Goal: Transaction & Acquisition: Subscribe to service/newsletter

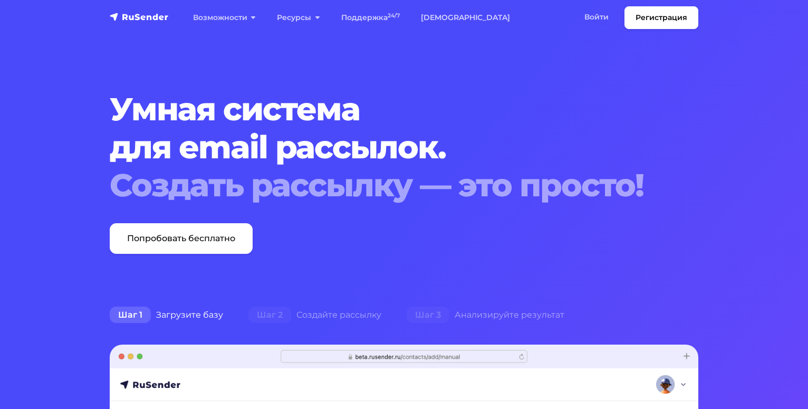
click at [601, 14] on link "Войти" at bounding box center [596, 17] width 45 height 22
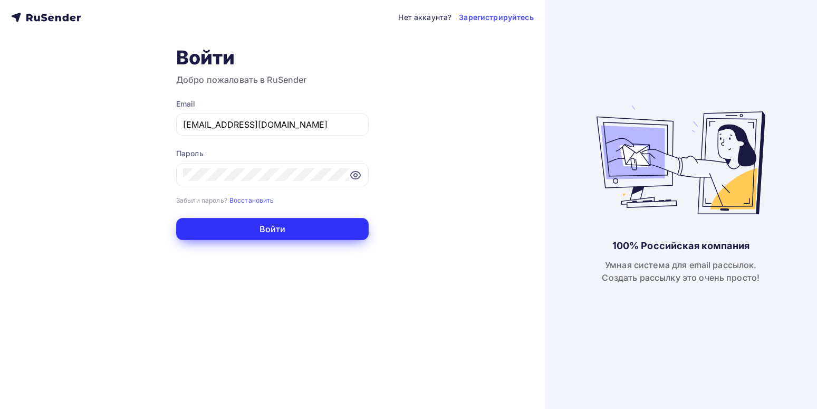
click at [311, 227] on button "Войти" at bounding box center [272, 229] width 192 height 22
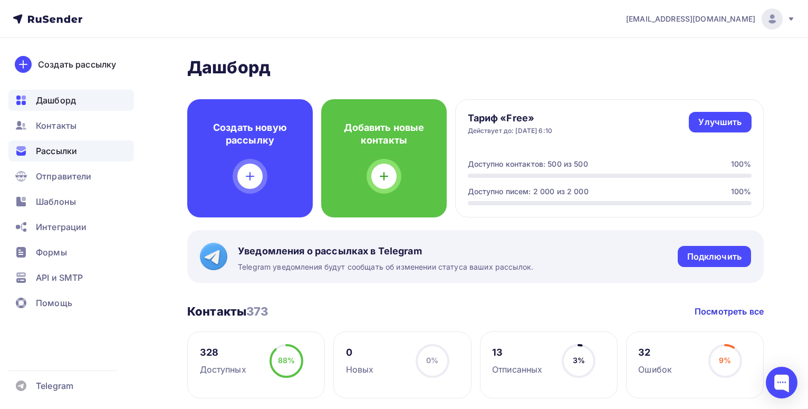
click at [48, 146] on span "Рассылки" at bounding box center [56, 150] width 41 height 13
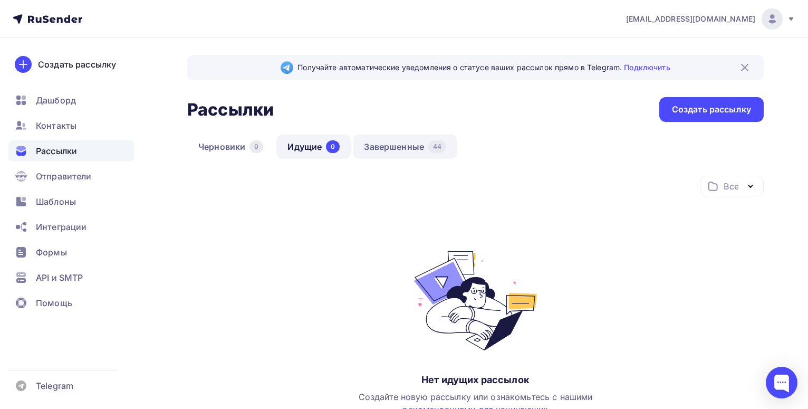
click at [397, 150] on link "Завершенные 44" at bounding box center [405, 146] width 104 height 24
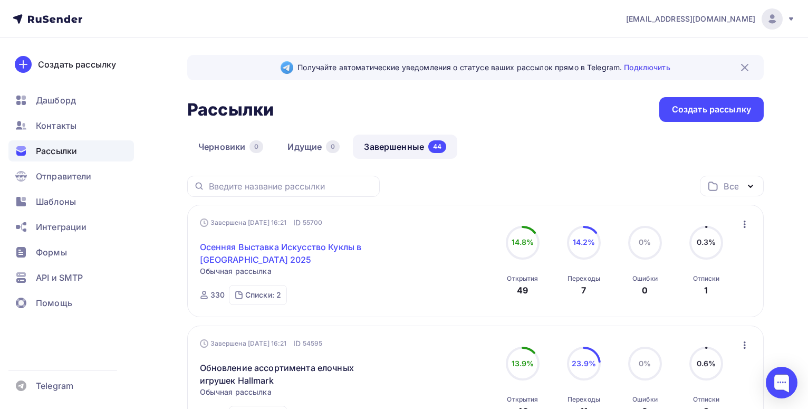
click at [291, 247] on link "Осенняя Выставка Искусство Куклы в [GEOGRAPHIC_DATA] 2025" at bounding box center [290, 252] width 181 height 25
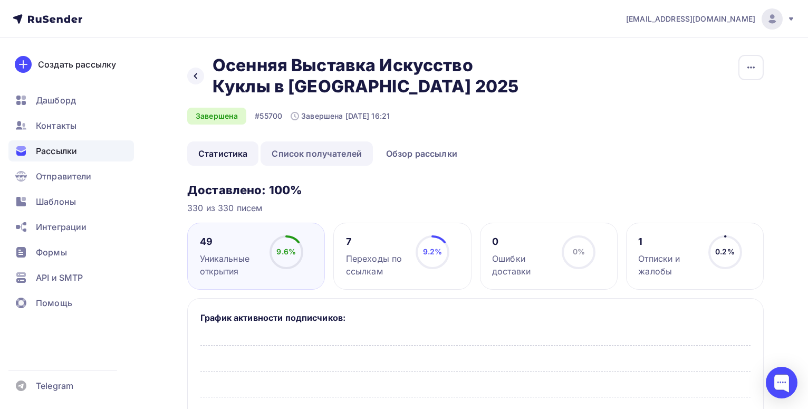
click at [322, 156] on link "Список получателей" at bounding box center [317, 153] width 112 height 24
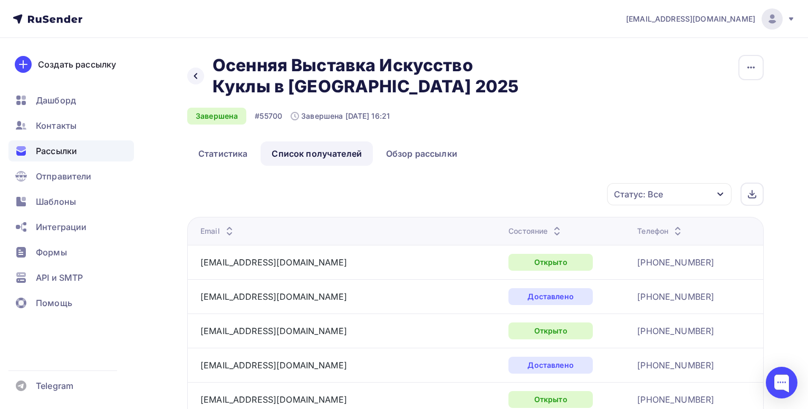
click at [656, 195] on div "Статус: Все" at bounding box center [638, 194] width 49 height 13
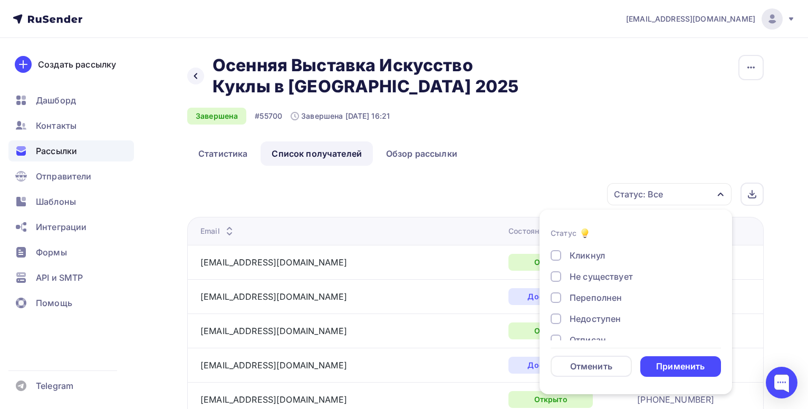
scroll to position [54, 0]
click at [594, 327] on div "Отписан" at bounding box center [588, 327] width 36 height 13
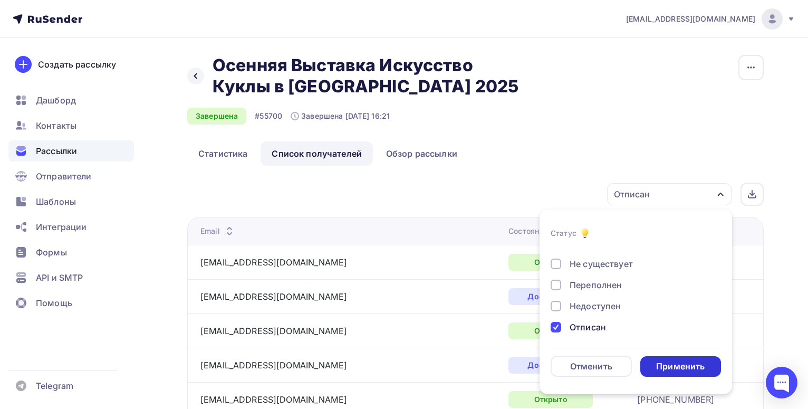
click at [691, 367] on div "Применить" at bounding box center [680, 366] width 49 height 12
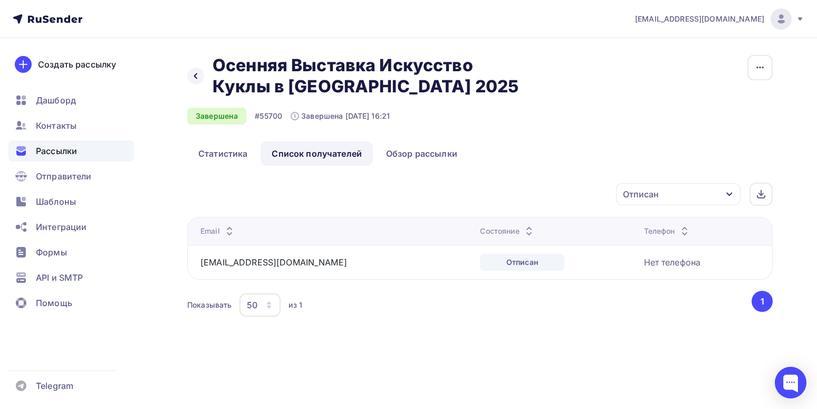
drag, startPoint x: 195, startPoint y: 263, endPoint x: 276, endPoint y: 264, distance: 81.2
click at [276, 264] on td "[EMAIL_ADDRESS][DOMAIN_NAME]" at bounding box center [331, 262] width 288 height 34
copy link "[EMAIL_ADDRESS][DOMAIN_NAME]"
click at [53, 129] on span "Контакты" at bounding box center [56, 125] width 41 height 13
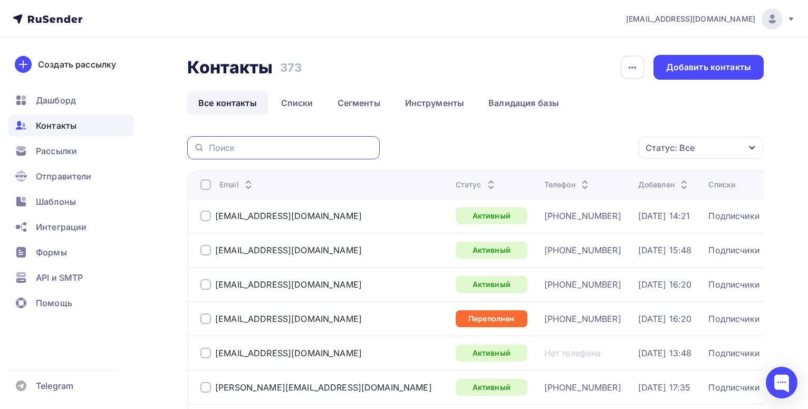
click at [265, 148] on input "text" at bounding box center [291, 148] width 165 height 12
paste input "[EMAIL_ADDRESS][DOMAIN_NAME]"
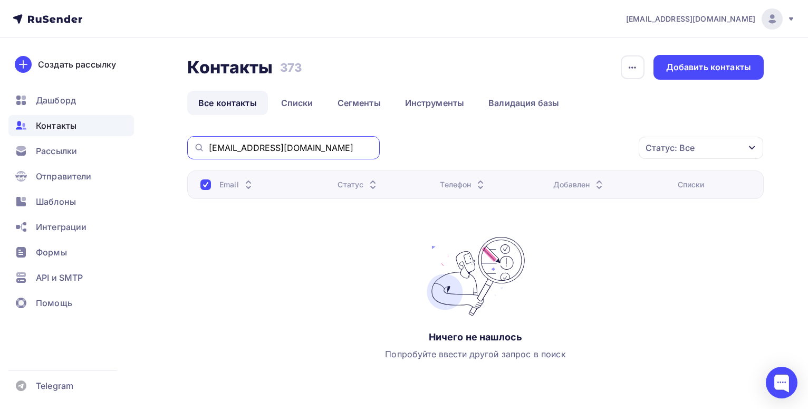
click at [302, 145] on input "[EMAIL_ADDRESS][DOMAIN_NAME]" at bounding box center [291, 148] width 165 height 12
type input "[EMAIL_ADDRESS][DOMAIN_NAME]"
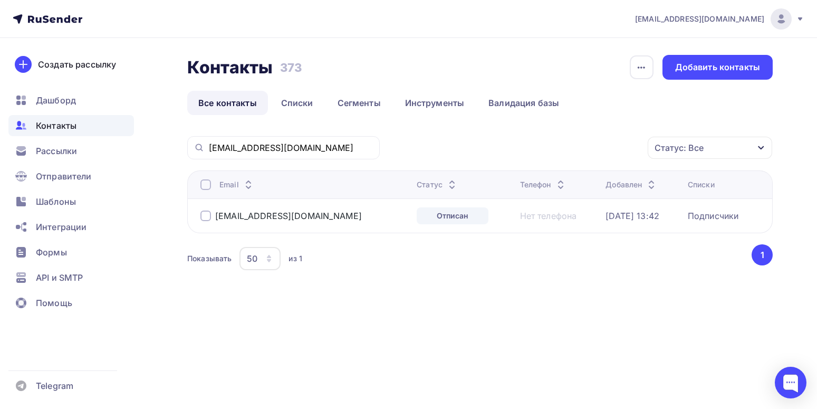
click at [206, 217] on div at bounding box center [205, 215] width 11 height 11
click at [557, 145] on div "Действие" at bounding box center [568, 148] width 139 height 21
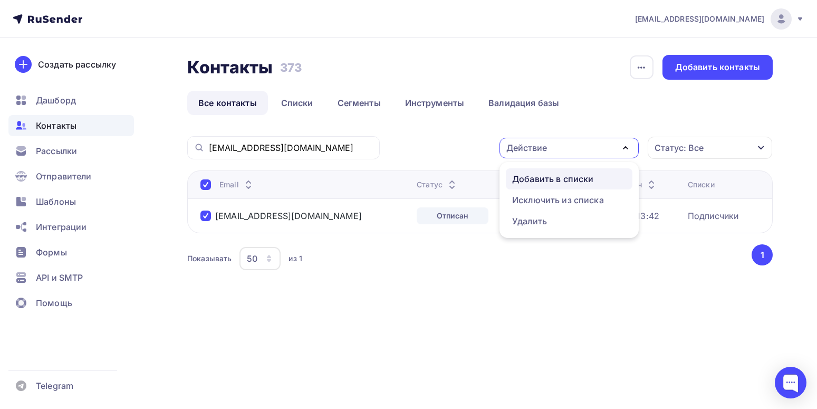
click at [557, 180] on div "Добавить в списки" at bounding box center [552, 178] width 81 height 13
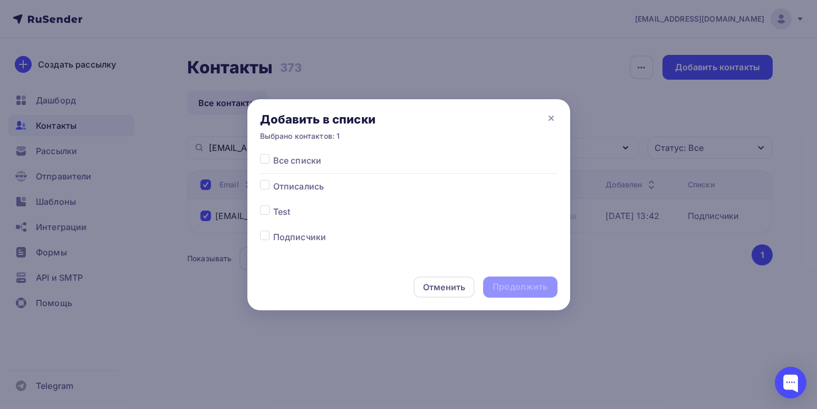
click at [273, 180] on label at bounding box center [273, 180] width 0 height 0
click at [265, 186] on input "checkbox" at bounding box center [264, 184] width 9 height 9
checkbox input "true"
click at [524, 288] on div "Продолжить" at bounding box center [520, 287] width 55 height 12
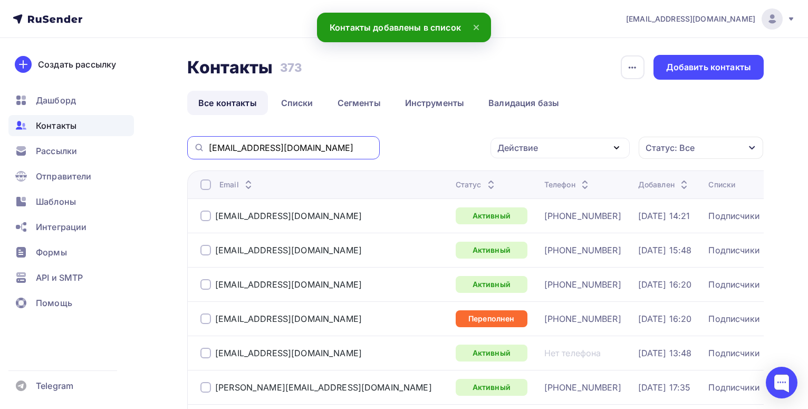
click at [297, 148] on input "[EMAIL_ADDRESS][DOMAIN_NAME]" at bounding box center [291, 148] width 165 height 12
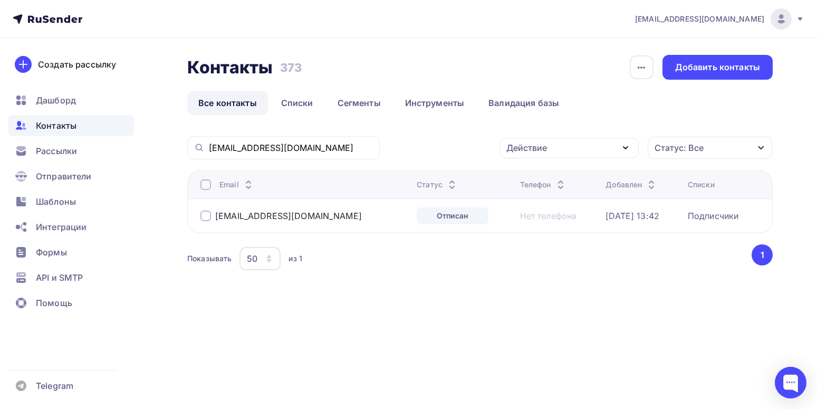
click at [206, 219] on div at bounding box center [205, 215] width 11 height 11
click at [555, 147] on div "Действие" at bounding box center [568, 148] width 139 height 21
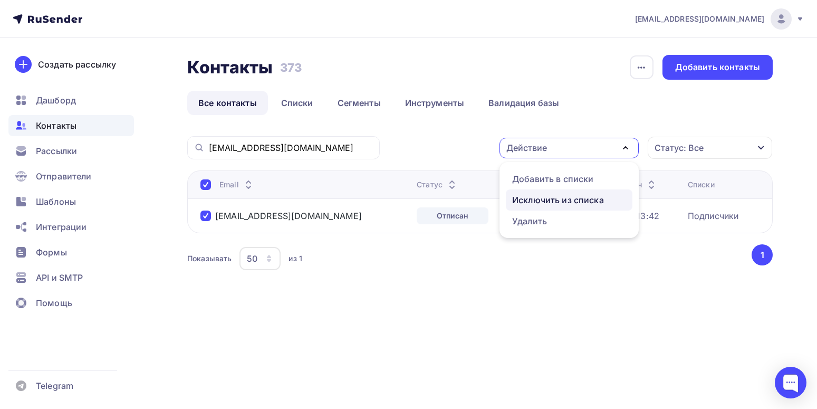
click at [556, 201] on div "Исключить из списка" at bounding box center [558, 200] width 92 height 13
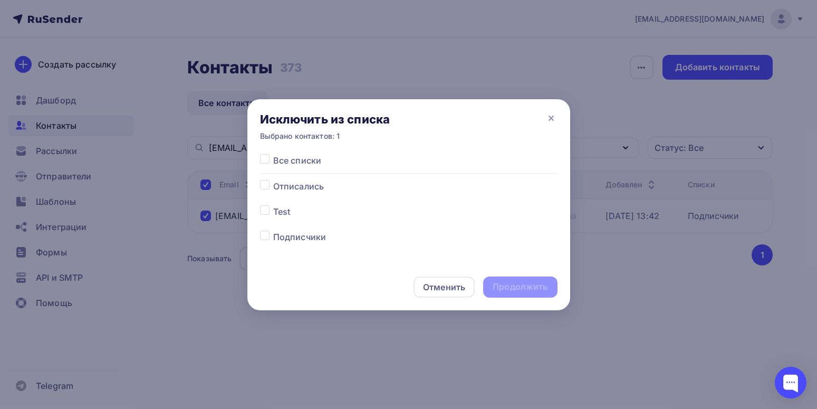
click at [273, 230] on label at bounding box center [273, 230] width 0 height 0
click at [263, 235] on input "checkbox" at bounding box center [264, 234] width 9 height 9
checkbox input "true"
click at [515, 286] on div "Продолжить" at bounding box center [520, 287] width 55 height 12
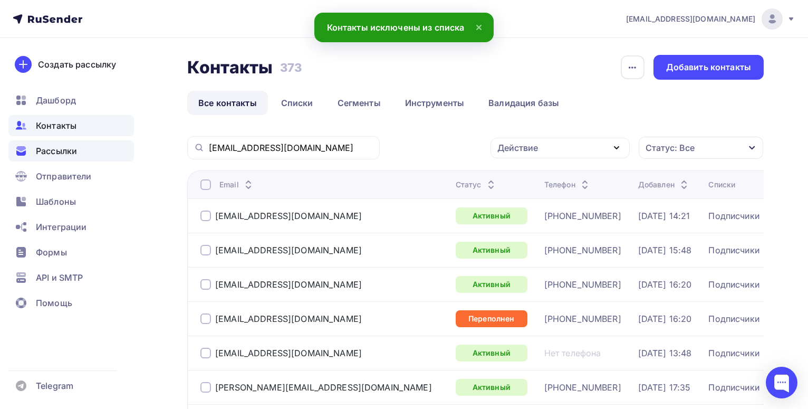
click at [80, 147] on div "Рассылки" at bounding box center [71, 150] width 126 height 21
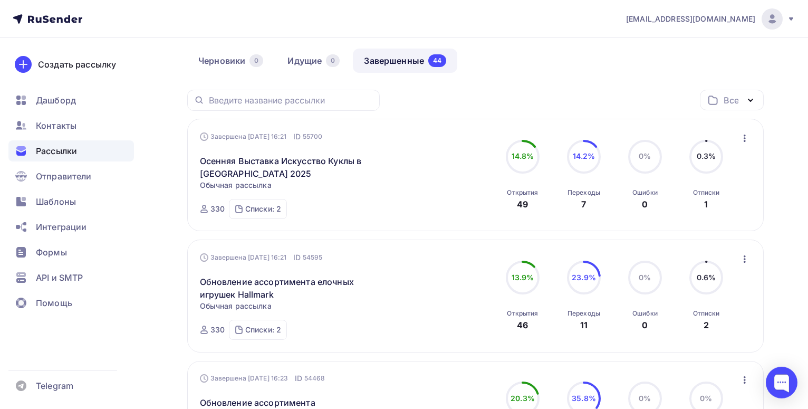
scroll to position [108, 0]
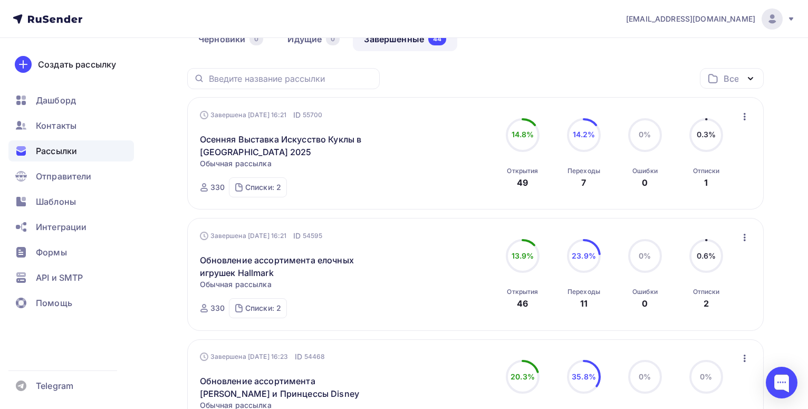
click at [745, 117] on icon "button" at bounding box center [745, 116] width 2 height 7
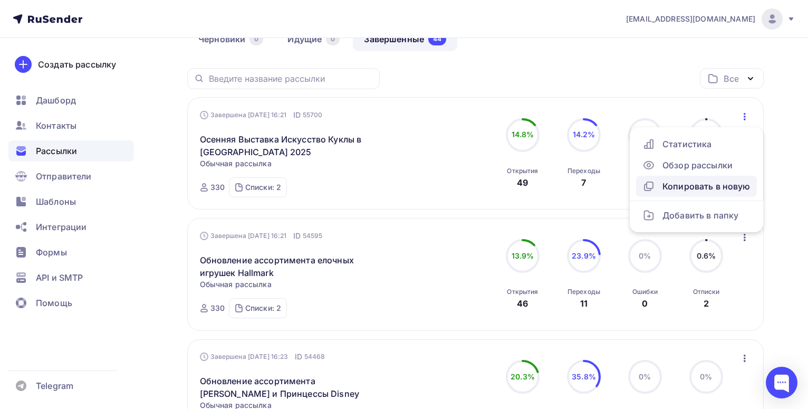
click at [707, 192] on div "Копировать в новую" at bounding box center [696, 186] width 108 height 13
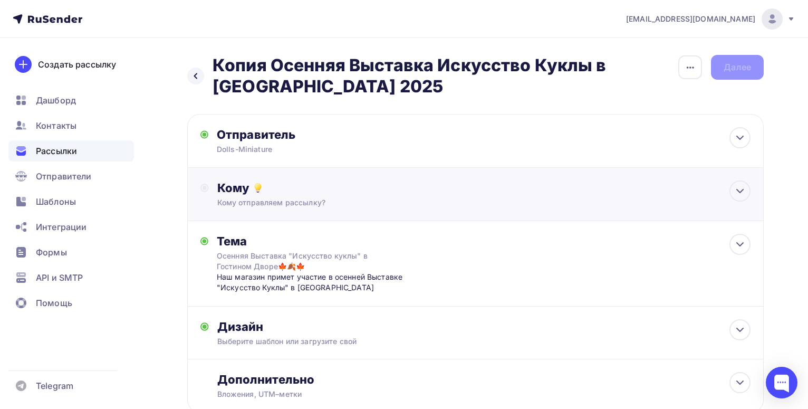
click at [258, 196] on div "Кому Кому отправляем рассылку? Списки получателей Выберите список Все списки id…" at bounding box center [483, 193] width 533 height 27
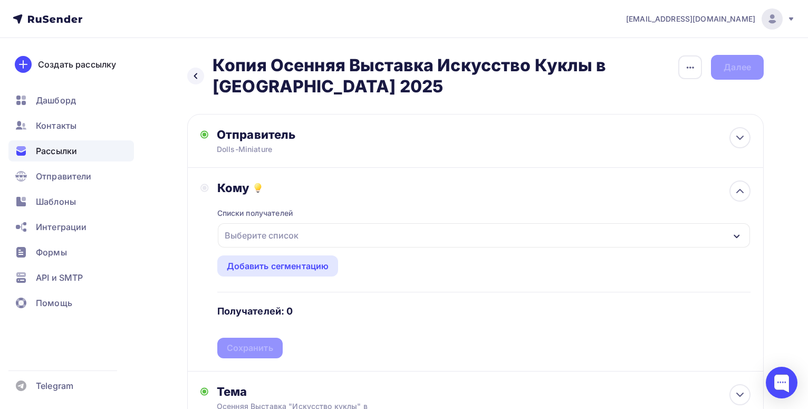
click at [286, 214] on div "Списки получателей" at bounding box center [255, 213] width 76 height 11
click at [280, 236] on div "Выберите список" at bounding box center [261, 235] width 82 height 19
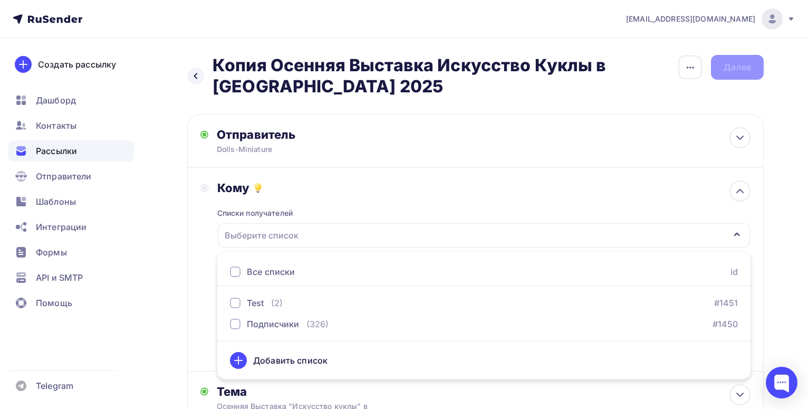
click at [269, 271] on div "Все списки" at bounding box center [271, 271] width 48 height 13
click at [735, 233] on icon "button" at bounding box center [736, 234] width 8 height 8
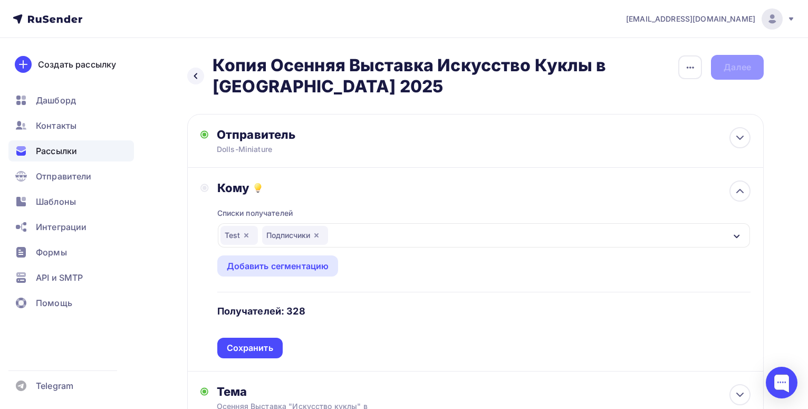
click at [268, 347] on div "Сохранить" at bounding box center [250, 348] width 46 height 12
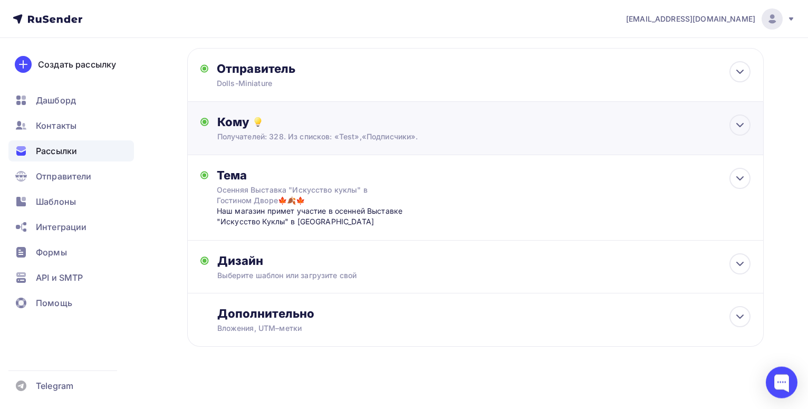
scroll to position [72, 0]
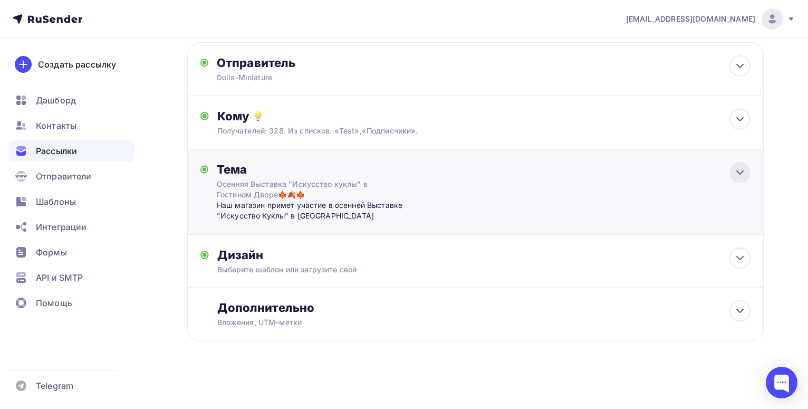
click at [740, 176] on icon at bounding box center [740, 172] width 13 height 13
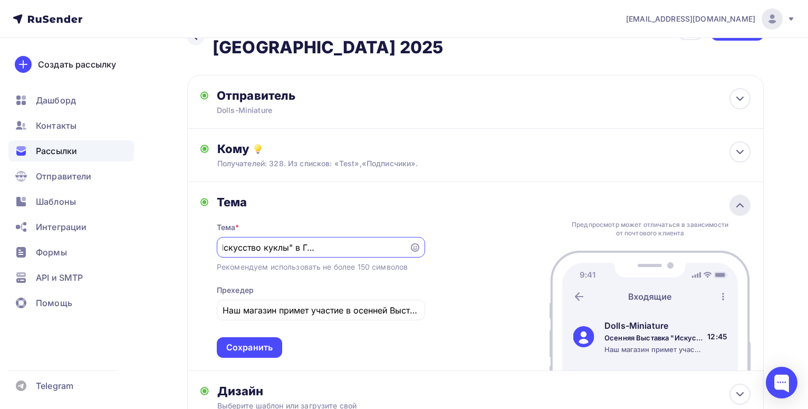
scroll to position [0, 91]
click at [248, 247] on input "Осенняя Выставка "Искусство куклы" в Гостином Дворе🍁🍂🍁" at bounding box center [313, 247] width 180 height 13
drag, startPoint x: 301, startPoint y: 246, endPoint x: 213, endPoint y: 244, distance: 88.1
click at [223, 244] on input "Осенняя Выставка "Искусство куклы" в Гостином Дворе🍁🍂🍁" at bounding box center [313, 247] width 180 height 13
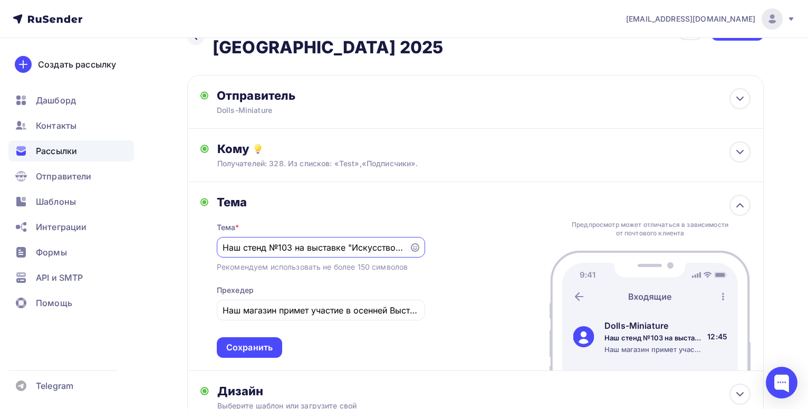
drag, startPoint x: 399, startPoint y: 246, endPoint x: 163, endPoint y: 240, distance: 236.3
click at [223, 241] on input "Наш стенд №103 на выставке "Искусство куклы" в [GEOGRAPHIC_DATA]🍁🍂🍁" at bounding box center [313, 247] width 180 height 13
paste input "Наш стенд №103 на выставке "Искусство"
drag, startPoint x: 293, startPoint y: 248, endPoint x: 225, endPoint y: 255, distance: 68.8
click at [225, 254] on input "Наш стенд №103 на выставке "Искусство куклы" в [GEOGRAPHIC_DATA]🍁🍂🍁" at bounding box center [313, 247] width 180 height 13
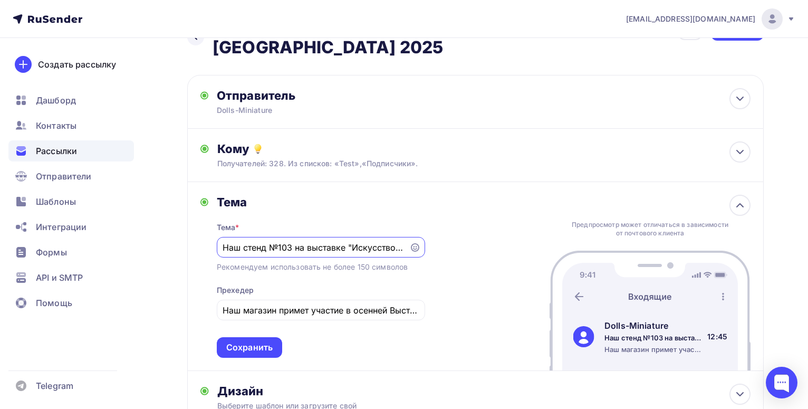
drag, startPoint x: 345, startPoint y: 247, endPoint x: 218, endPoint y: 254, distance: 126.8
click at [223, 254] on input "Наш стенд №103 на выставке "Искусство куклы" в [GEOGRAPHIC_DATA]🍁🍂🍁" at bounding box center [313, 247] width 180 height 13
type input "Наш стенд №103 на выставке "Искусство куклы" в [GEOGRAPHIC_DATA]🍁🍂🍁"
drag, startPoint x: 351, startPoint y: 309, endPoint x: 216, endPoint y: 306, distance: 135.6
click at [223, 306] on input "Наш магазин примет участие в осенней Выставке "Искусство Куклы" в [GEOGRAPHIC_D…" at bounding box center [321, 310] width 196 height 13
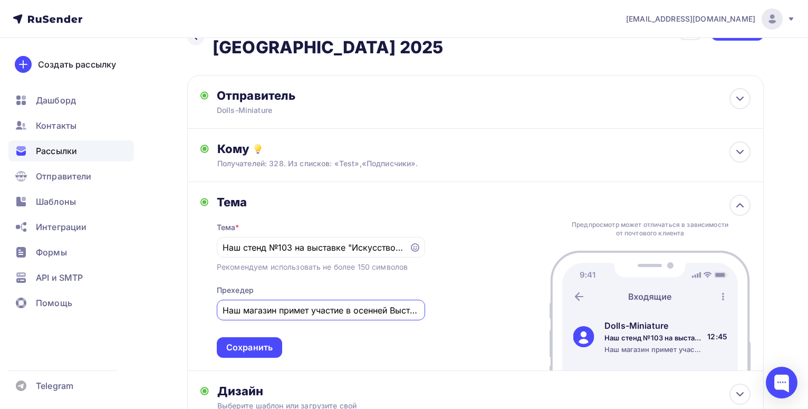
paste input "стенд №103 на выставке"
drag, startPoint x: 382, startPoint y: 310, endPoint x: 359, endPoint y: 311, distance: 23.7
click at [359, 311] on input "Наш стенд №103 на выставке осенней Выставке "Искусство Куклы" в [GEOGRAPHIC_DAT…" at bounding box center [321, 310] width 196 height 13
drag, startPoint x: 346, startPoint y: 311, endPoint x: 436, endPoint y: 311, distance: 89.7
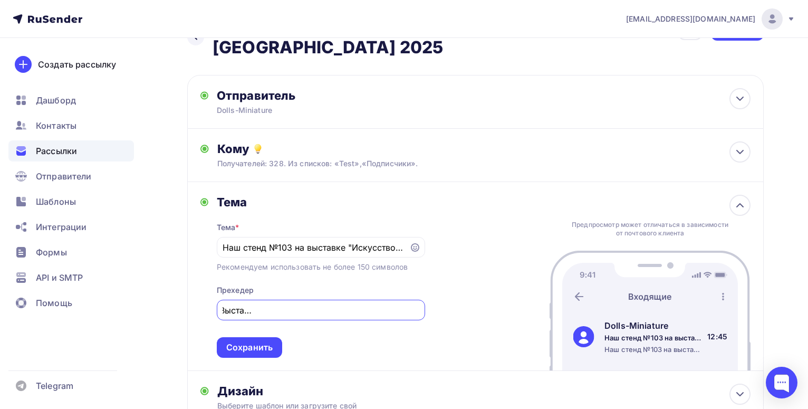
click at [419, 311] on input "Наш стенд №103 на выставке осенней Выставке "Искусство Куклы" в [GEOGRAPHIC_DAT…" at bounding box center [321, 310] width 196 height 13
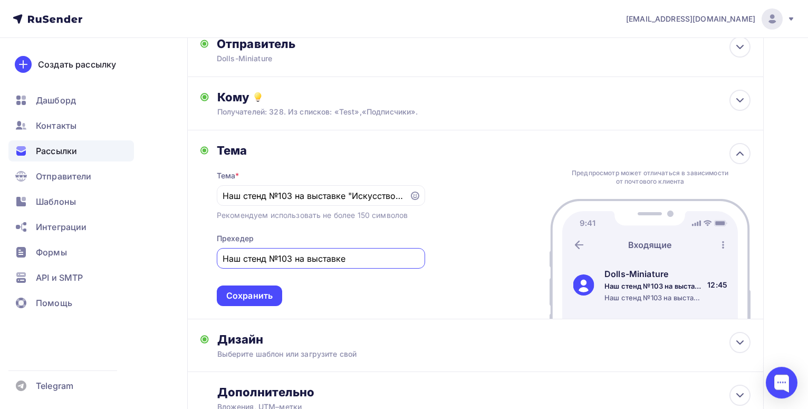
scroll to position [93, 0]
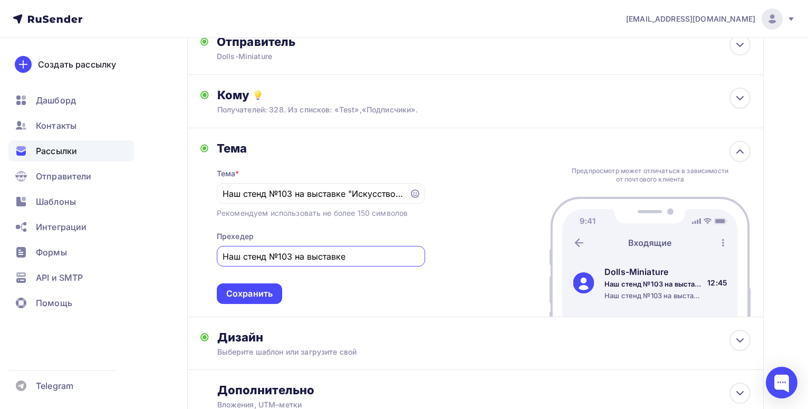
click at [364, 255] on input "Наш стенд №103 на выставке" at bounding box center [321, 256] width 196 height 13
type input "Наш стенд №103 на выставке"
click at [418, 194] on icon at bounding box center [415, 193] width 8 height 8
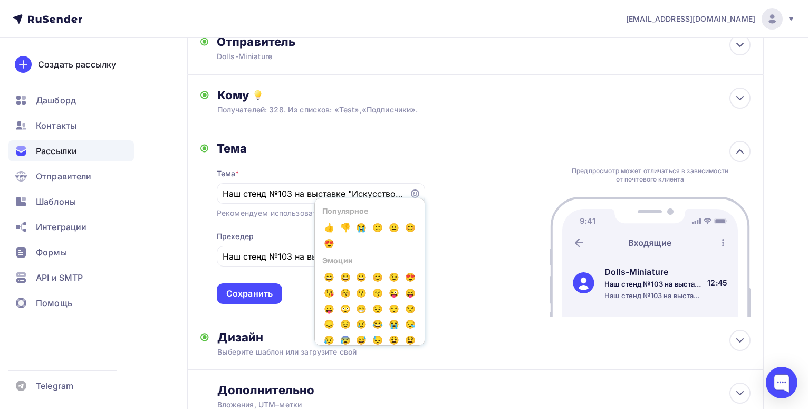
click at [330, 171] on div "Тема * Наш стенд №103 на выставке "Искусство куклы" в Гостином Дворе🍁🍂🍁 Популяр…" at bounding box center [321, 230] width 208 height 148
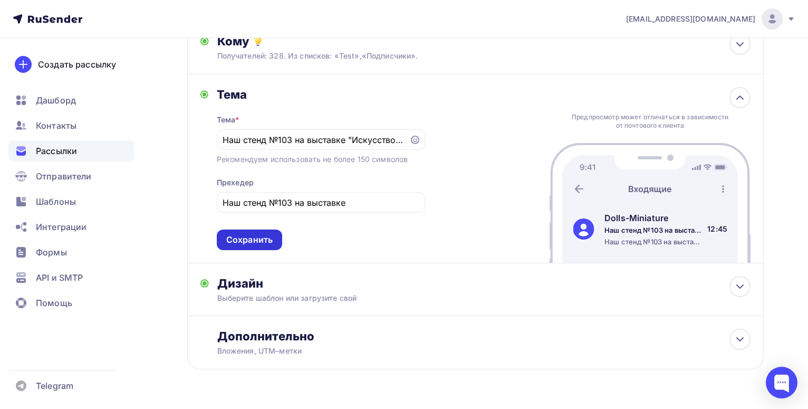
click at [273, 237] on div "Сохранить" at bounding box center [249, 239] width 65 height 21
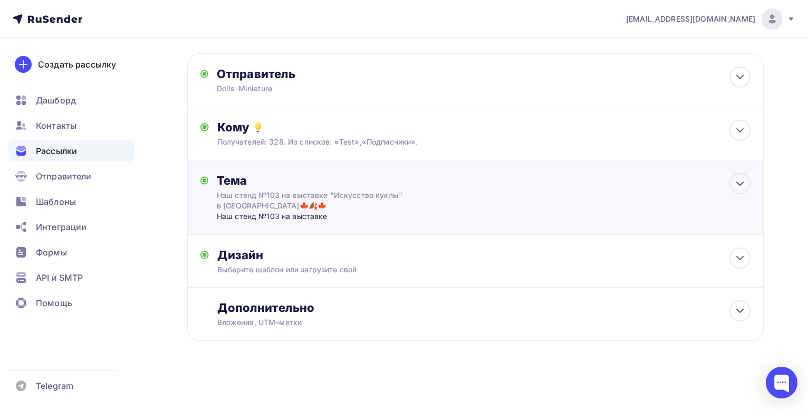
scroll to position [61, 0]
click at [296, 273] on div "Выберите шаблон или загрузите свой" at bounding box center [457, 269] width 480 height 11
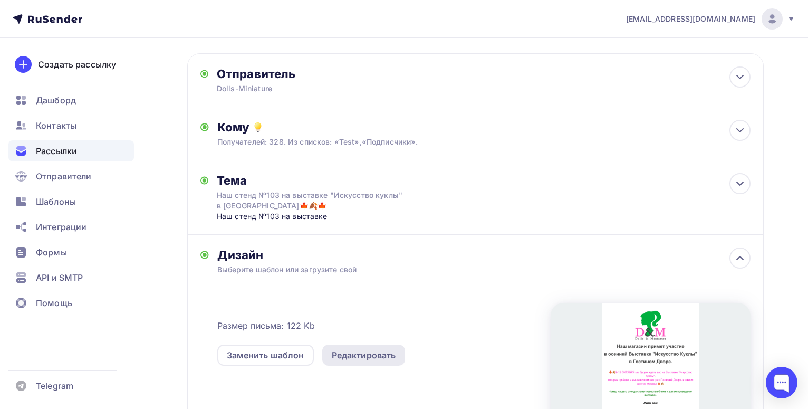
click at [371, 360] on div "Редактировать" at bounding box center [364, 355] width 64 height 13
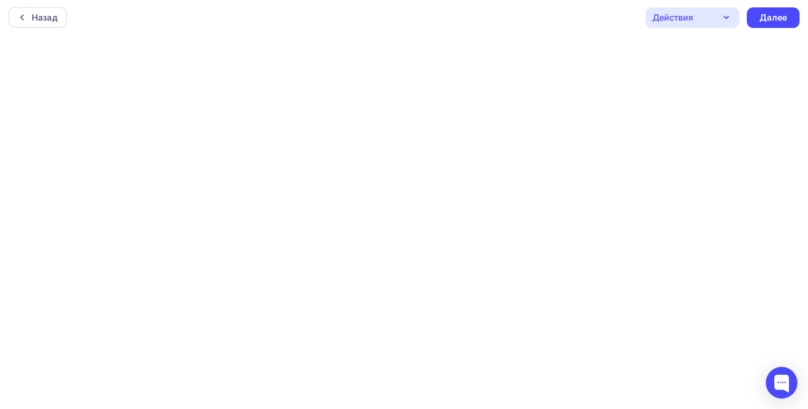
scroll to position [3, 0]
click at [51, 19] on div "Назад" at bounding box center [45, 16] width 26 height 13
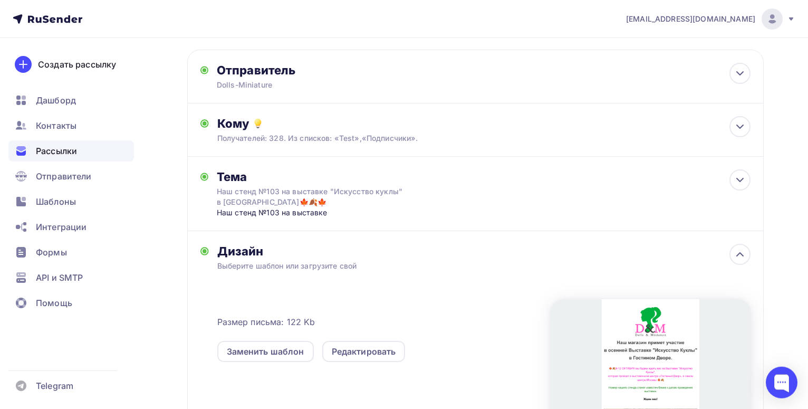
scroll to position [127, 0]
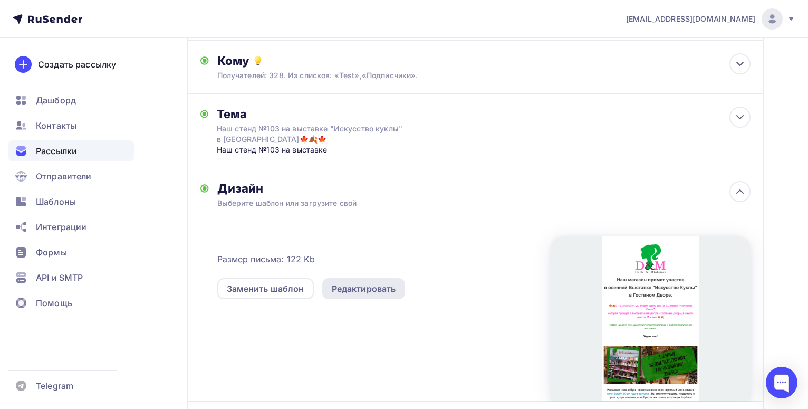
click at [369, 289] on div "Редактировать" at bounding box center [364, 288] width 64 height 13
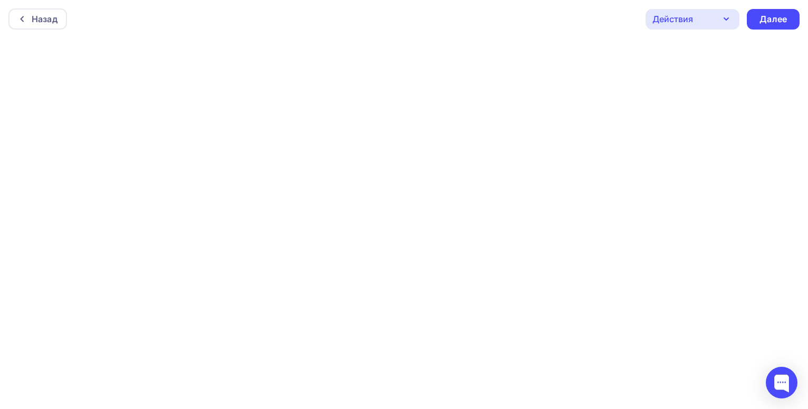
click at [723, 23] on icon "button" at bounding box center [726, 19] width 13 height 13
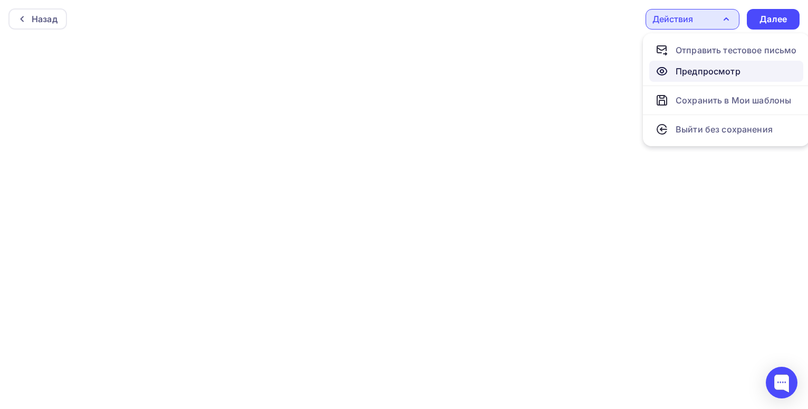
click at [709, 70] on div "Предпросмотр" at bounding box center [708, 71] width 65 height 13
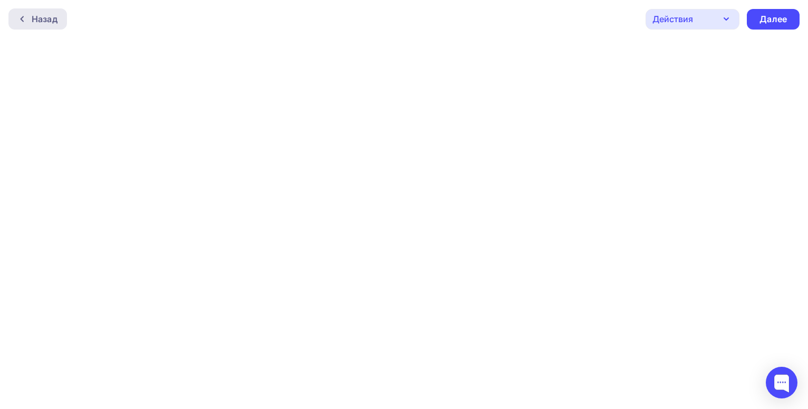
click at [52, 24] on div "Назад" at bounding box center [45, 19] width 26 height 13
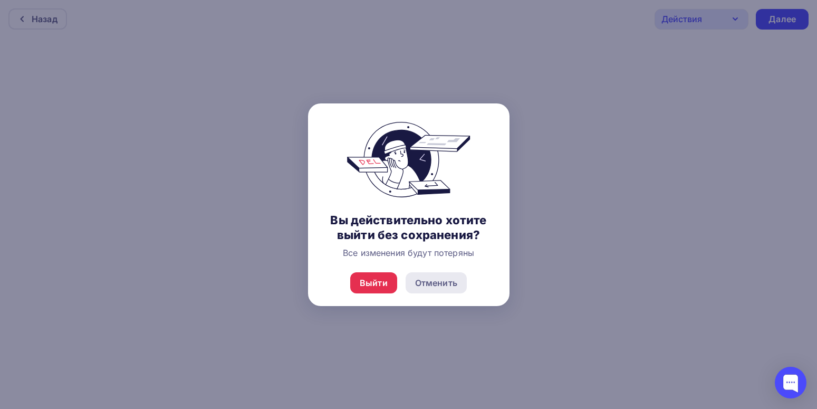
click at [452, 285] on div "Отменить" at bounding box center [436, 282] width 42 height 13
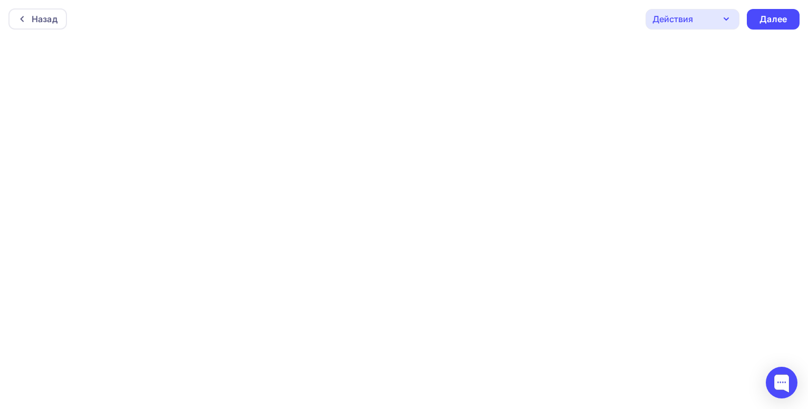
click at [721, 23] on icon "button" at bounding box center [726, 19] width 13 height 13
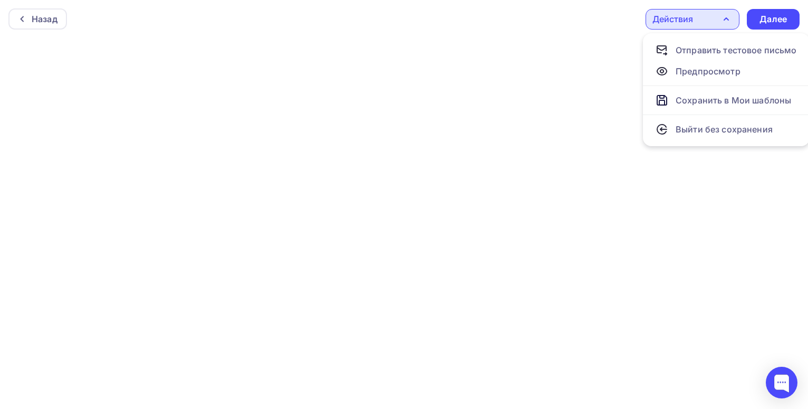
scroll to position [3, 0]
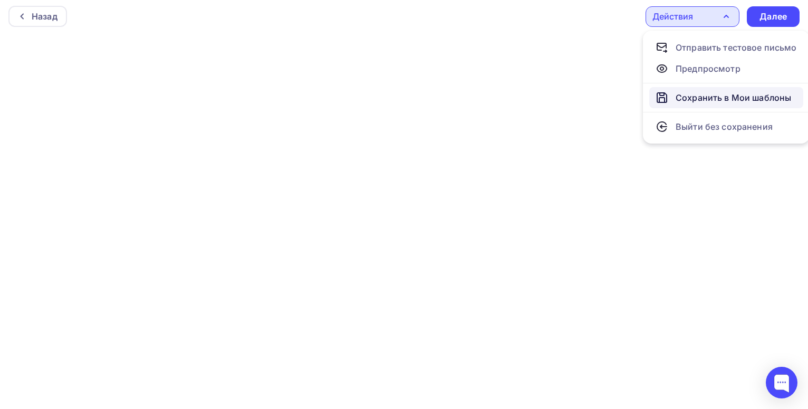
click at [728, 96] on div "Сохранить в Мои шаблоны" at bounding box center [733, 97] width 115 height 13
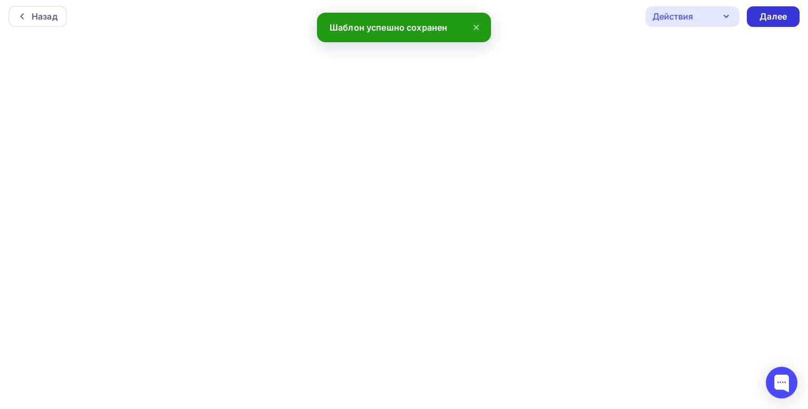
click at [773, 14] on div "Далее" at bounding box center [772, 17] width 27 height 12
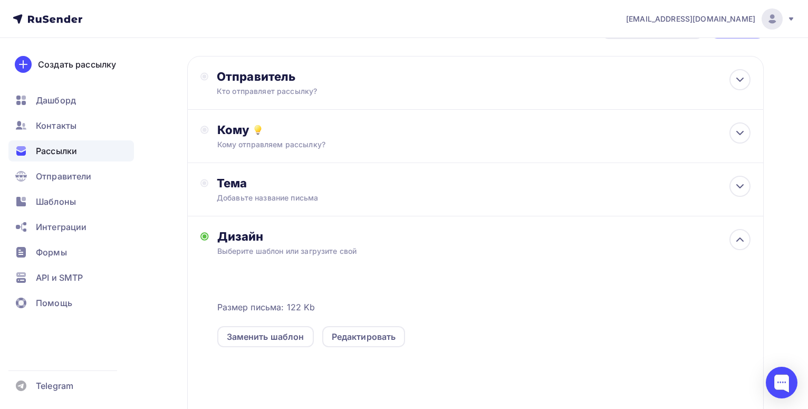
scroll to position [161, 0]
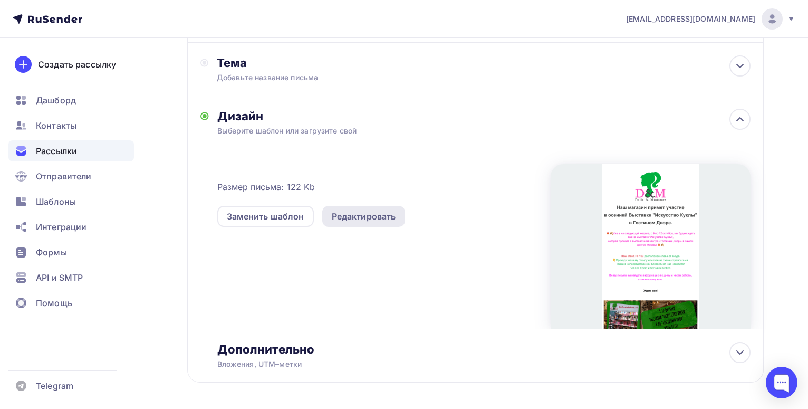
click at [358, 220] on div "Редактировать" at bounding box center [364, 216] width 64 height 13
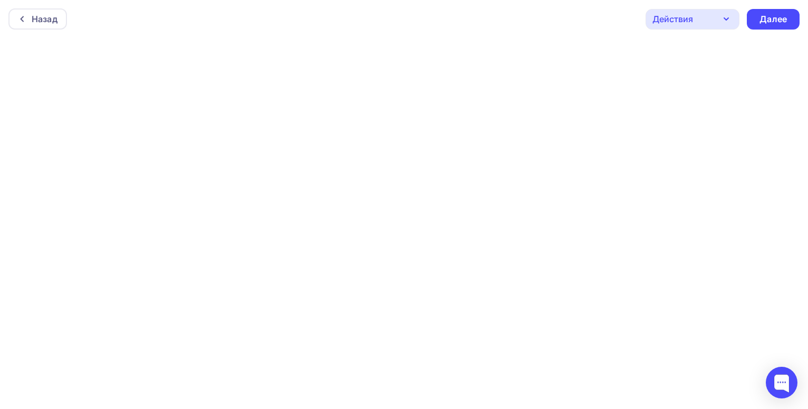
click at [688, 14] on div "Действия" at bounding box center [672, 19] width 41 height 13
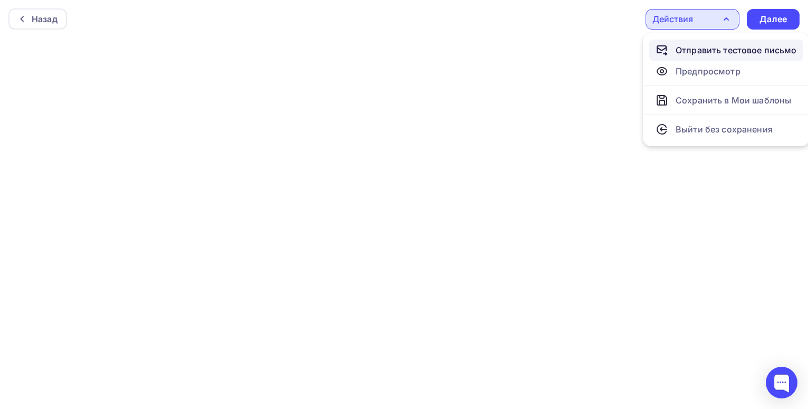
click at [698, 53] on div "Отправить тестовое письмо" at bounding box center [736, 50] width 121 height 13
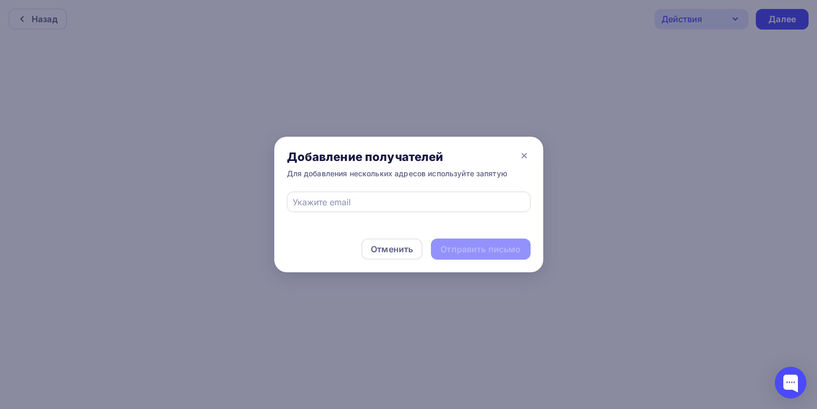
click at [398, 210] on div at bounding box center [409, 201] width 244 height 21
click at [395, 201] on input "text" at bounding box center [409, 202] width 232 height 13
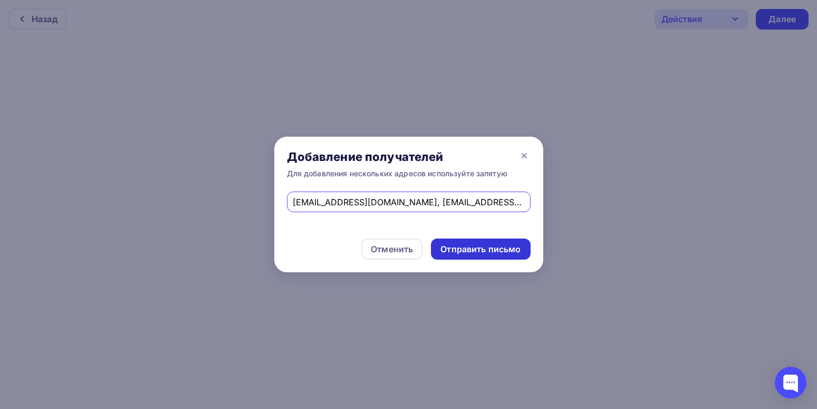
type input "gameresearch@ya.ru, dolls-miniature@ya.ru"
click at [483, 251] on div "Отправить письмо" at bounding box center [480, 249] width 80 height 12
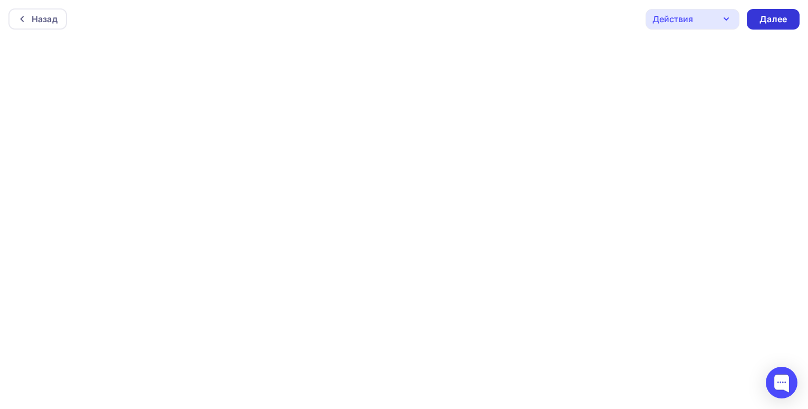
click at [772, 23] on div "Далее" at bounding box center [772, 19] width 27 height 12
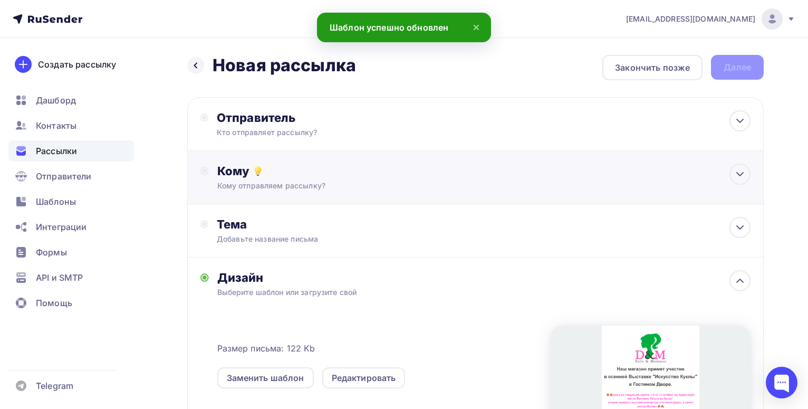
click at [360, 171] on div "Кому" at bounding box center [483, 170] width 533 height 15
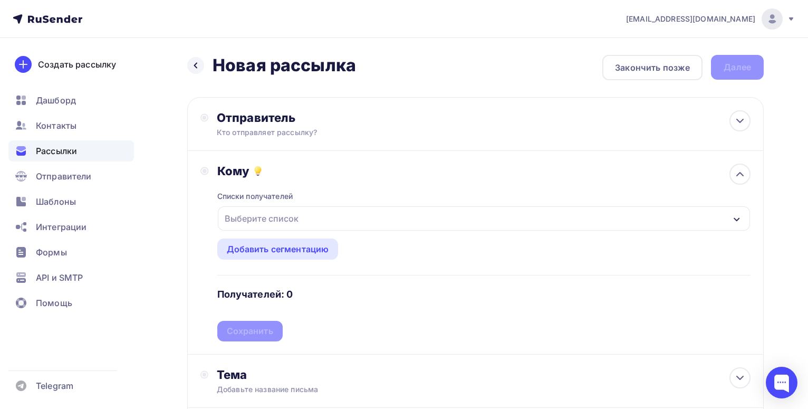
click at [332, 212] on div "Выберите список" at bounding box center [484, 218] width 532 height 24
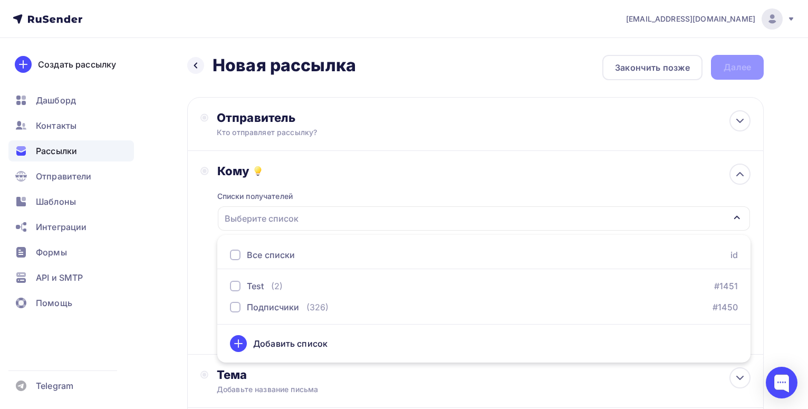
click at [288, 252] on div "Все списки" at bounding box center [271, 254] width 48 height 13
click at [739, 219] on icon "button" at bounding box center [736, 217] width 8 height 8
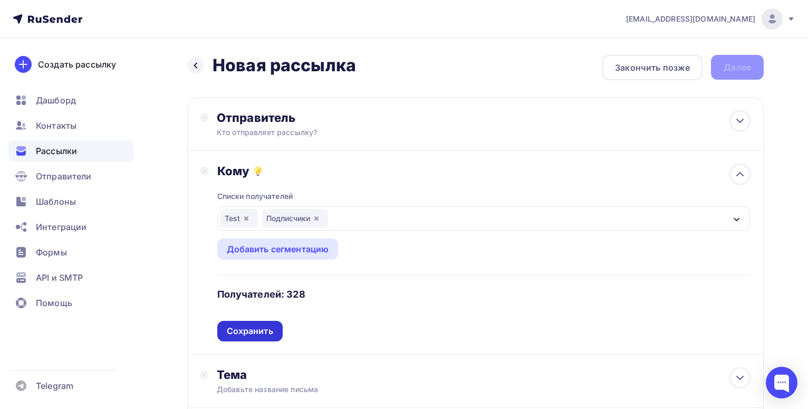
click at [237, 334] on div "Сохранить" at bounding box center [250, 331] width 46 height 12
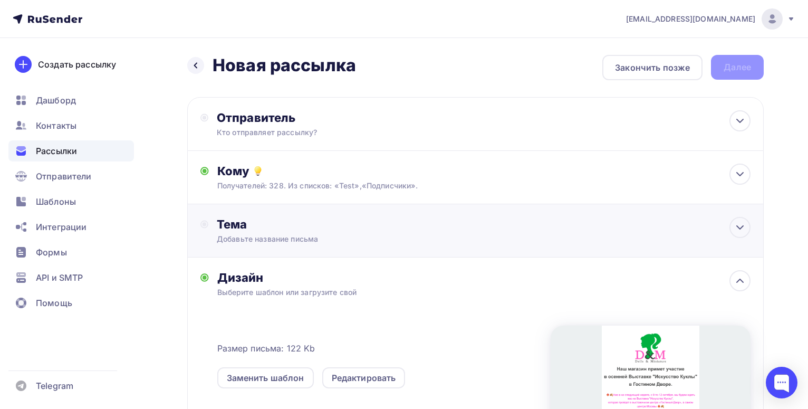
click at [282, 227] on div "Тема" at bounding box center [321, 224] width 208 height 15
click at [263, 242] on div "Тема" at bounding box center [312, 230] width 225 height 27
click at [404, 221] on div "Тема" at bounding box center [321, 224] width 208 height 15
click at [738, 225] on icon at bounding box center [740, 227] width 13 height 13
click at [302, 244] on div "Добавьте название письма" at bounding box center [311, 239] width 188 height 11
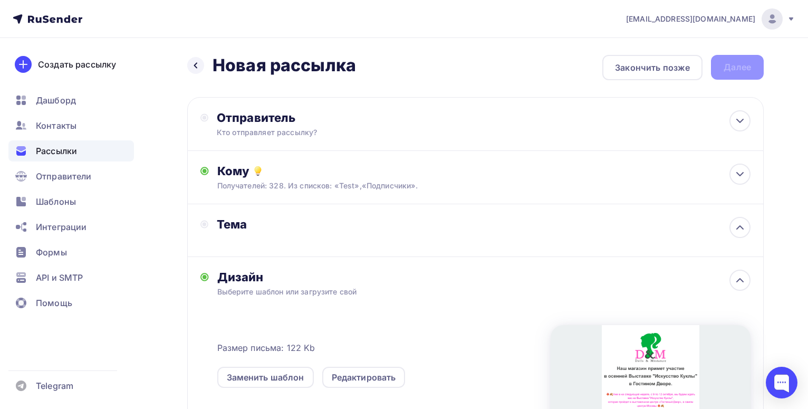
click at [210, 237] on div "Тема" at bounding box center [312, 230] width 225 height 27
click at [247, 235] on div "Тема" at bounding box center [312, 230] width 225 height 27
click at [248, 228] on div "Тема" at bounding box center [321, 224] width 208 height 15
click at [734, 228] on icon at bounding box center [740, 227] width 13 height 13
click at [246, 239] on div "Добавьте название письма" at bounding box center [311, 239] width 188 height 11
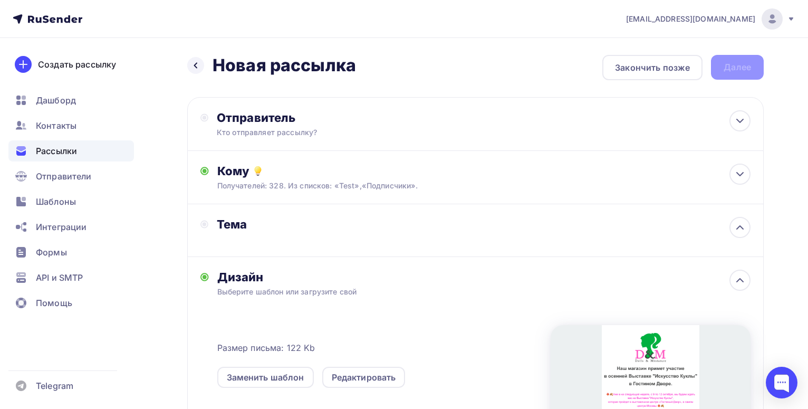
click at [203, 225] on circle at bounding box center [205, 224] width 4 height 4
click at [738, 228] on icon at bounding box center [740, 227] width 13 height 13
click at [321, 130] on div "Кто отправляет рассылку?" at bounding box center [320, 132] width 206 height 11
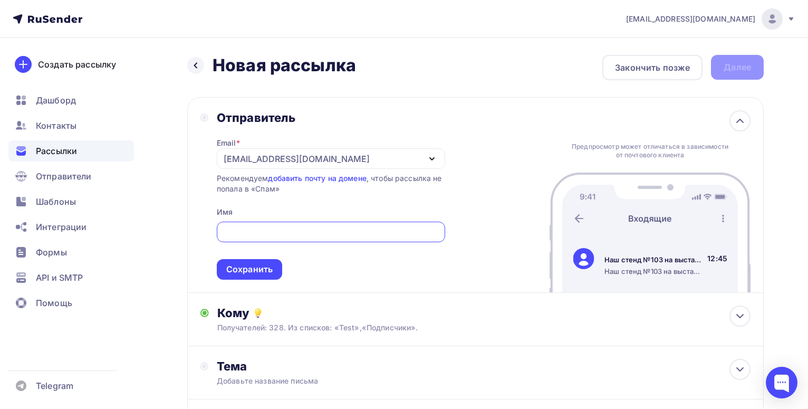
paste input "Dolls-Miniature"
type input "Dolls-Miniature"
click at [252, 271] on div "Сохранить" at bounding box center [249, 269] width 46 height 12
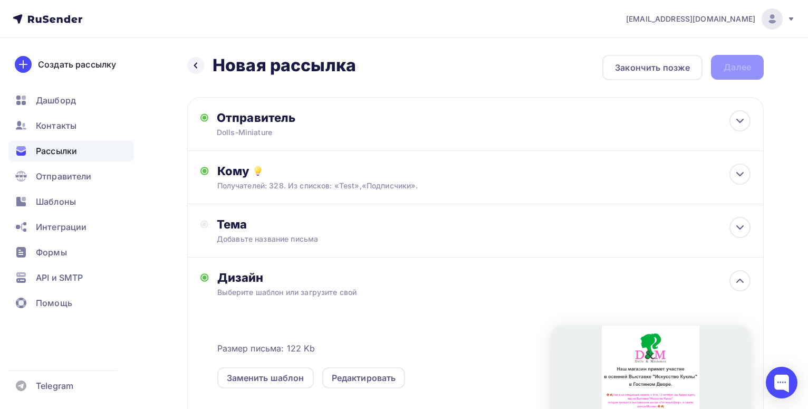
click at [266, 242] on div "Добавьте название письма" at bounding box center [311, 239] width 188 height 11
click at [229, 227] on div "Тема" at bounding box center [321, 224] width 208 height 15
click at [255, 226] on div "Тема" at bounding box center [321, 224] width 208 height 15
click at [206, 223] on icon at bounding box center [204, 224] width 8 height 8
click at [348, 226] on div "Тема" at bounding box center [321, 224] width 208 height 15
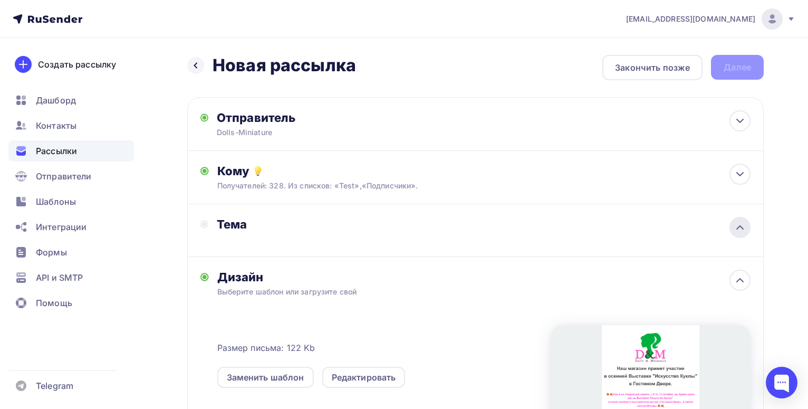
click at [735, 233] on icon at bounding box center [740, 227] width 13 height 13
click at [301, 221] on div "Тема" at bounding box center [321, 224] width 208 height 15
click at [290, 243] on div "Тема" at bounding box center [312, 230] width 225 height 27
click at [737, 226] on icon at bounding box center [740, 227] width 13 height 13
click at [338, 125] on div "Отправитель Dolls-Miniature Email * info@dolls-miniature.ru info@dolls-miniatur…" at bounding box center [331, 123] width 228 height 27
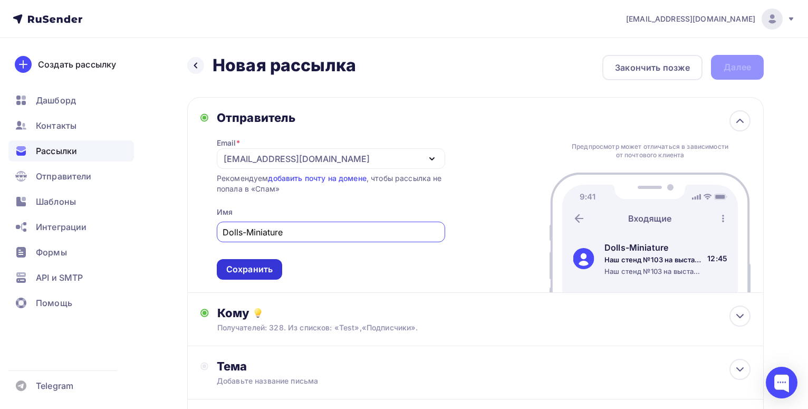
click at [263, 273] on div "Сохранить" at bounding box center [249, 269] width 46 height 12
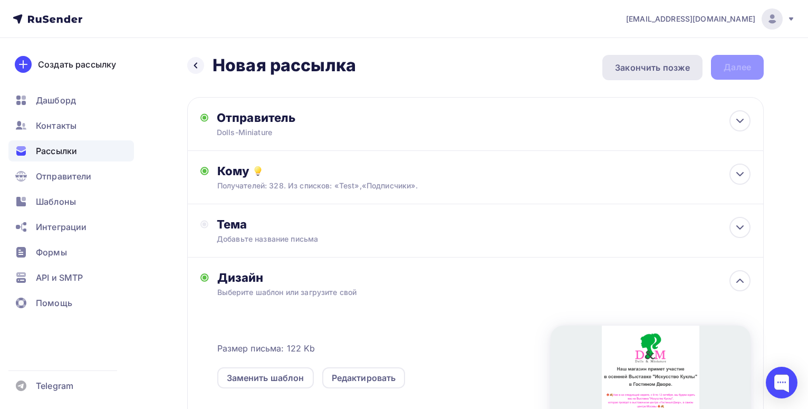
click at [643, 68] on div "Закончить позже" at bounding box center [652, 67] width 75 height 13
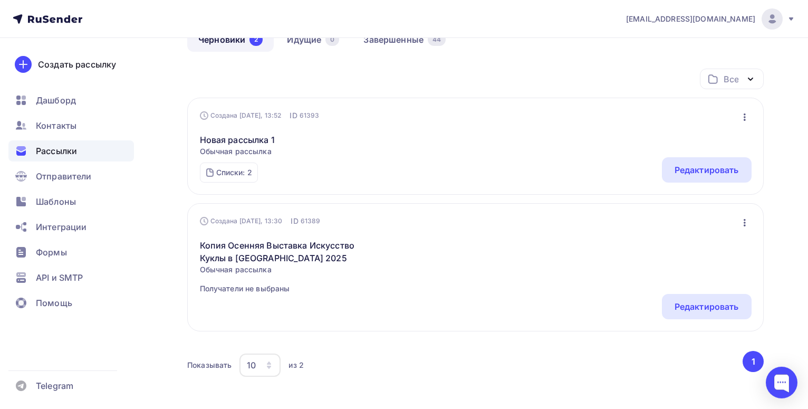
scroll to position [108, 0]
click at [696, 310] on div "Редактировать" at bounding box center [706, 306] width 64 height 13
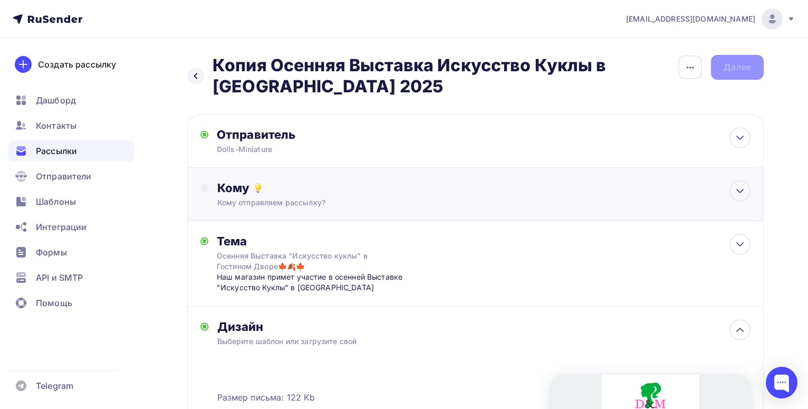
click at [326, 210] on div "Кому Кому отправляем рассылку? Списки получателей Выберите список Все списки id…" at bounding box center [475, 194] width 576 height 53
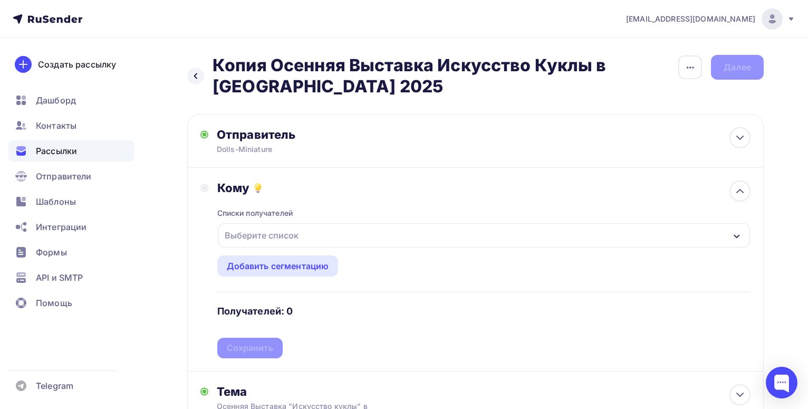
click at [277, 214] on div "Списки получателей" at bounding box center [255, 213] width 76 height 11
click at [285, 234] on div "Выберите список" at bounding box center [261, 235] width 82 height 19
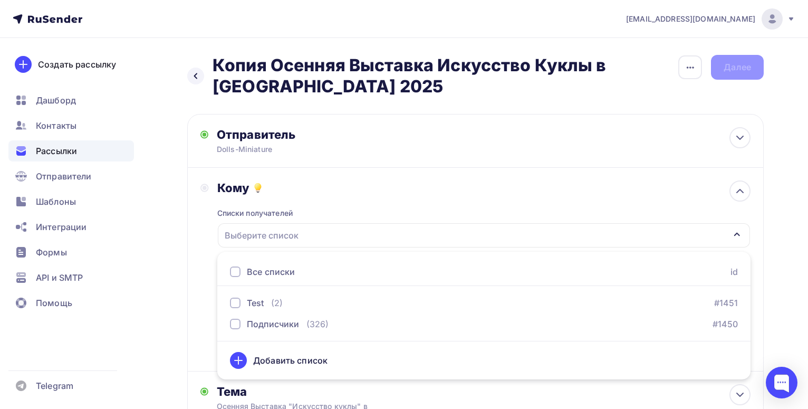
click at [272, 269] on div "Все списки" at bounding box center [271, 271] width 48 height 13
click at [735, 237] on icon "button" at bounding box center [736, 234] width 8 height 8
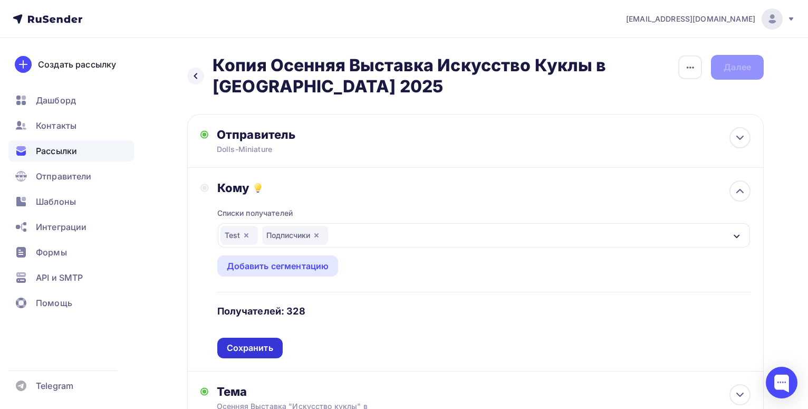
click at [244, 351] on div "Сохранить" at bounding box center [250, 348] width 46 height 12
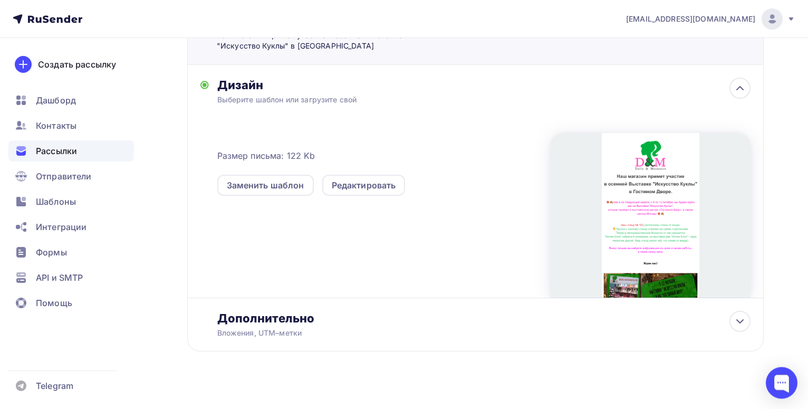
scroll to position [252, 0]
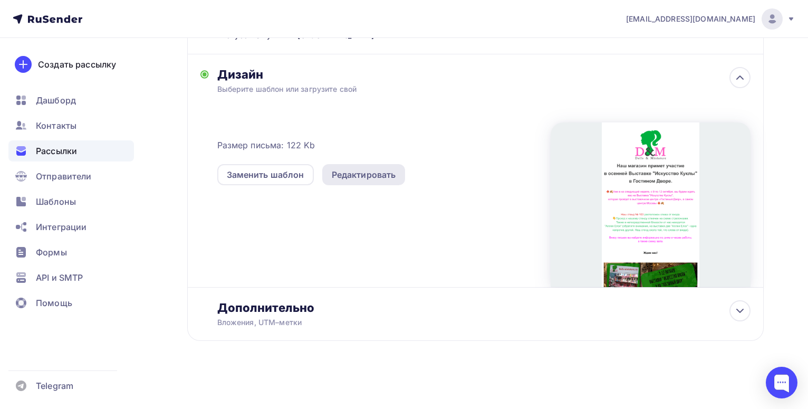
click at [377, 174] on div "Редактировать" at bounding box center [364, 174] width 64 height 13
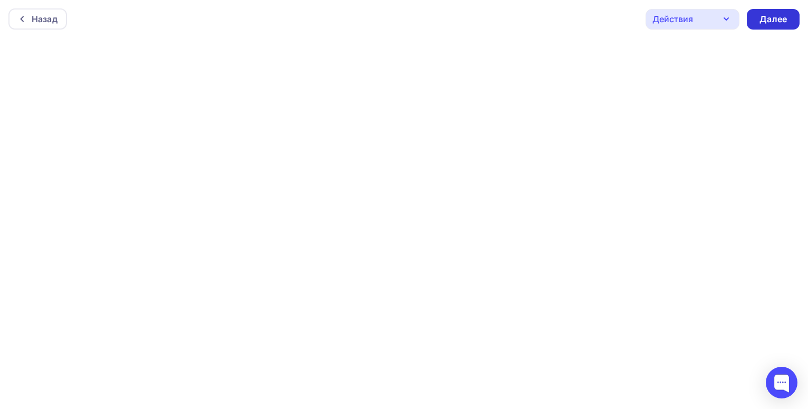
click at [771, 22] on div "Далее" at bounding box center [772, 19] width 27 height 12
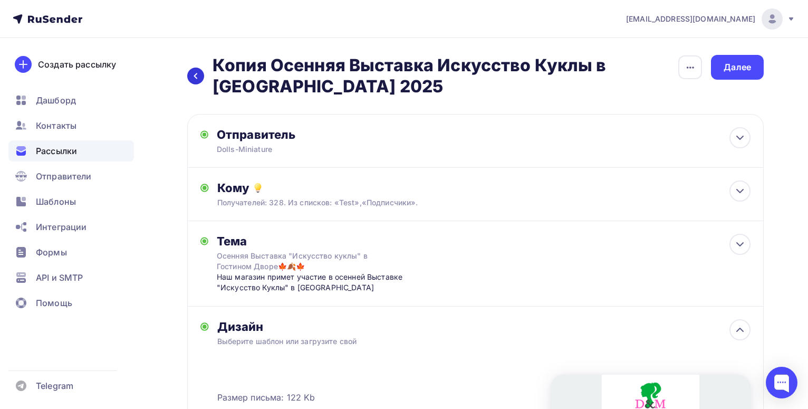
click at [199, 75] on icon at bounding box center [195, 76] width 8 height 8
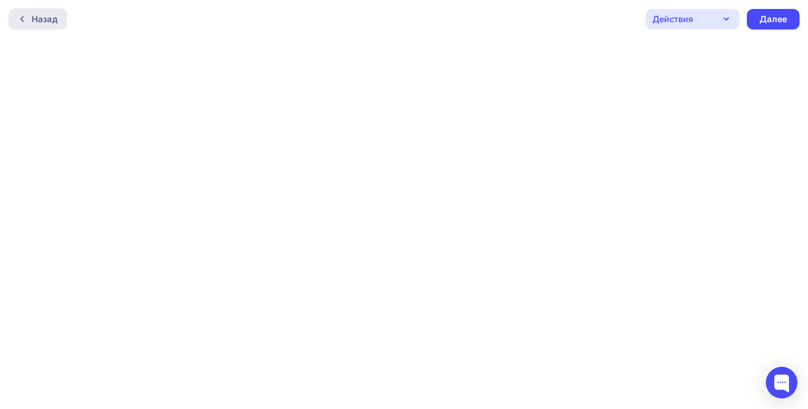
click at [58, 25] on div "Назад" at bounding box center [37, 18] width 59 height 21
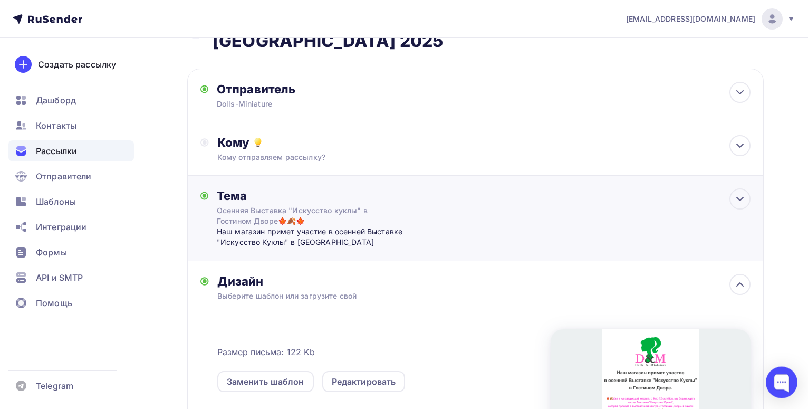
scroll to position [73, 0]
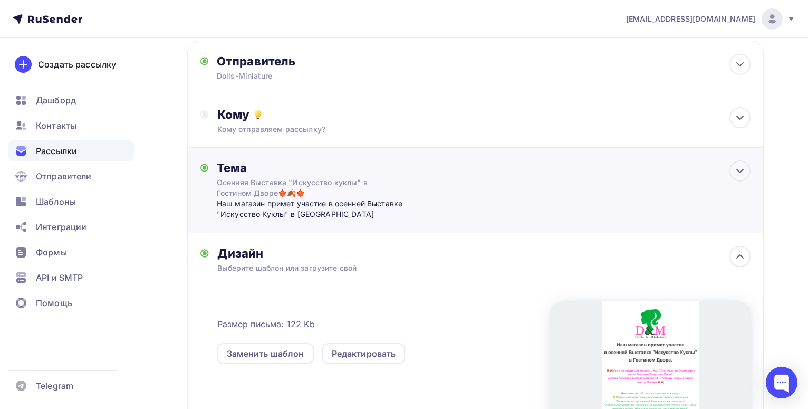
click at [368, 204] on div "Наш магазин примет участие в осенней Выставке "Искусство Куклы" в [GEOGRAPHIC_D…" at bounding box center [321, 209] width 208 height 22
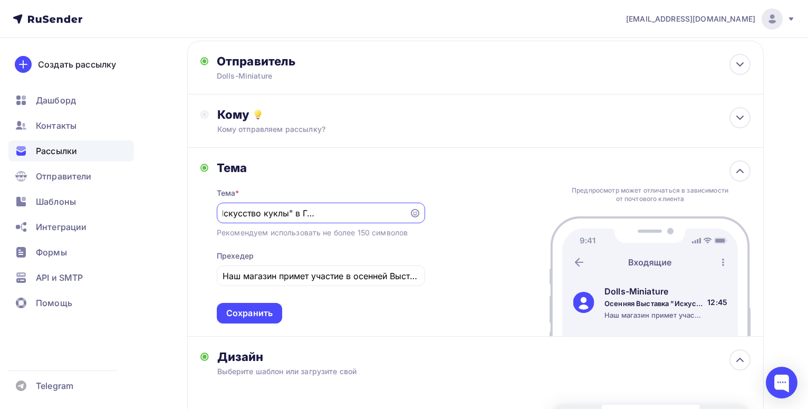
scroll to position [0, 0]
drag, startPoint x: 225, startPoint y: 213, endPoint x: 120, endPoint y: 207, distance: 104.6
click at [223, 207] on input "Осенняя Выставка "Искусство куклы" в Гостином Дворе🍁🍂🍁" at bounding box center [313, 213] width 180 height 13
click at [289, 218] on input "Осенняя Выставка "Искусство куклы" в Гостином Дворе🍁🍂🍁" at bounding box center [313, 213] width 180 height 13
drag, startPoint x: 298, startPoint y: 211, endPoint x: 191, endPoint y: 208, distance: 107.1
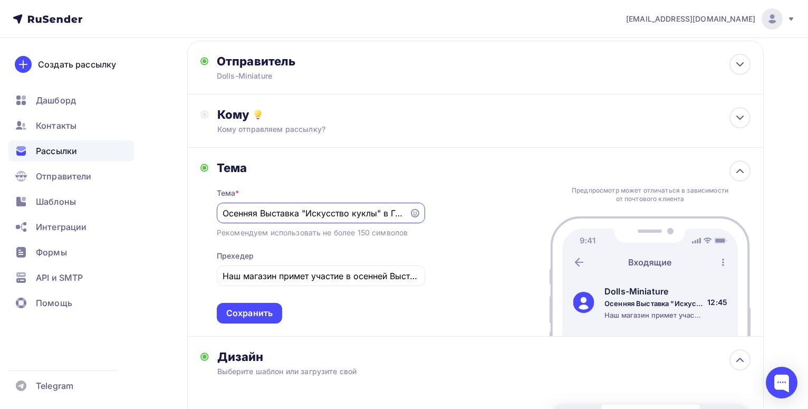
click at [223, 208] on input "Осенняя Выставка "Искусство куклы" в Гостином Дворе🍁🍂🍁" at bounding box center [313, 213] width 180 height 13
type input "Наш стенд №103 на выставке "Искусство куклы" в [GEOGRAPHIC_DATA]🍁🍂🍁"
drag, startPoint x: 392, startPoint y: 276, endPoint x: 163, endPoint y: 267, distance: 229.6
click at [223, 269] on input "Наш магазин примет участие в осенней Выставке "Искусство Куклы" в [GEOGRAPHIC_D…" at bounding box center [321, 275] width 196 height 13
drag, startPoint x: 367, startPoint y: 279, endPoint x: 172, endPoint y: 269, distance: 195.4
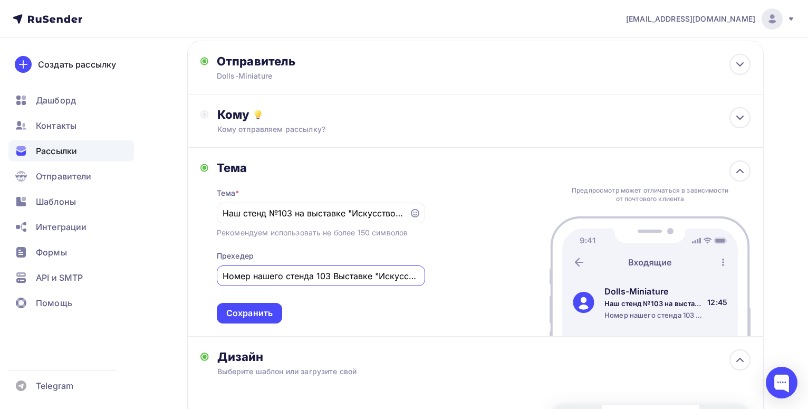
click at [223, 269] on input "Номер нашего стенда 103 Выставке "Искусство Куклы" в Гостином Дворе" at bounding box center [321, 275] width 196 height 13
paste input "Номер нашего стенда 103 Выставк"
type input "Номер нашего стенда 103 Выставке "Искусство Куклы" в Гостином Дворе"
click at [242, 315] on div "Сохранить" at bounding box center [249, 313] width 46 height 12
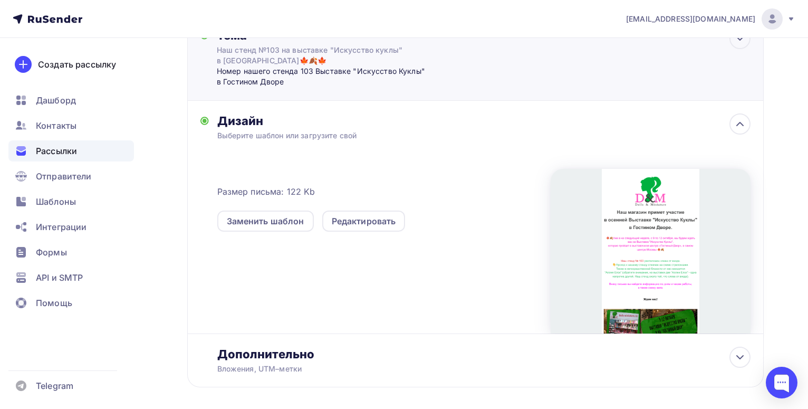
scroll to position [235, 0]
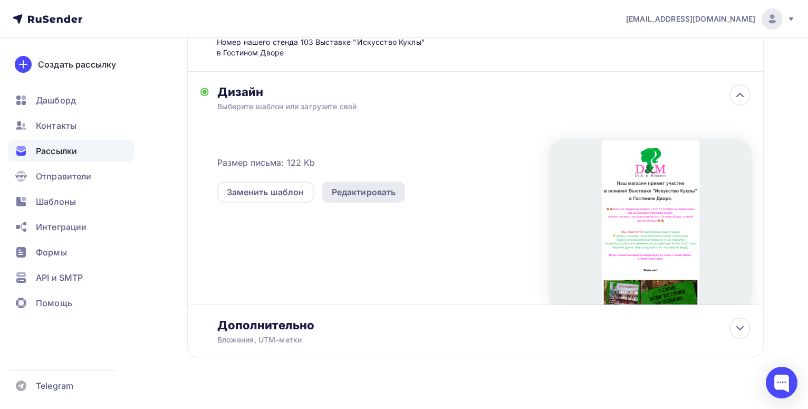
click at [379, 199] on div "Редактировать" at bounding box center [363, 191] width 83 height 21
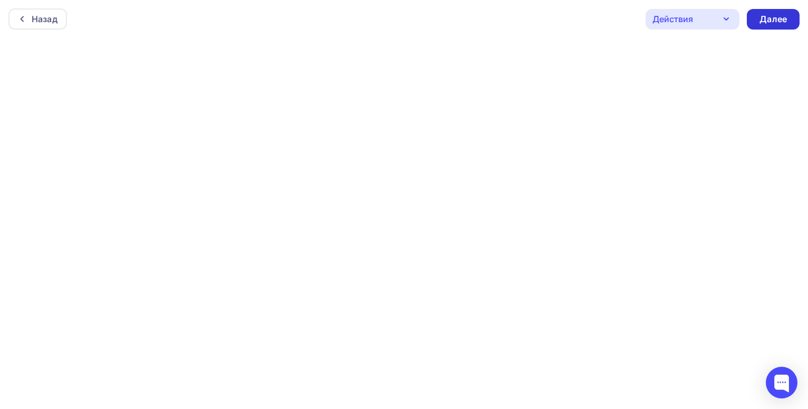
click at [772, 21] on div "Далее" at bounding box center [772, 19] width 27 height 12
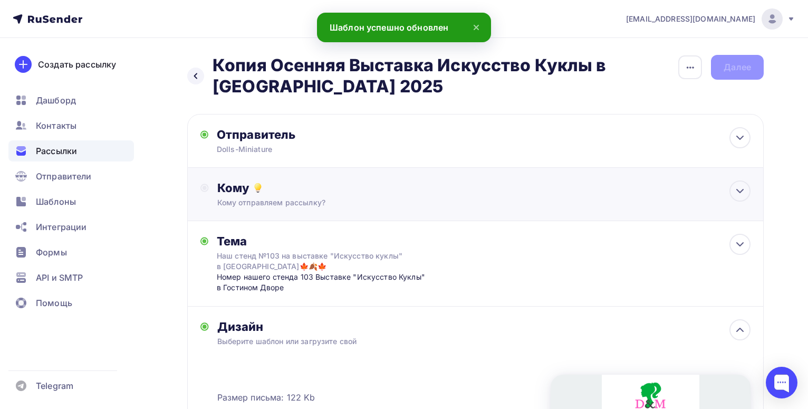
click at [439, 199] on div "Кому отправляем рассылку?" at bounding box center [457, 202] width 480 height 11
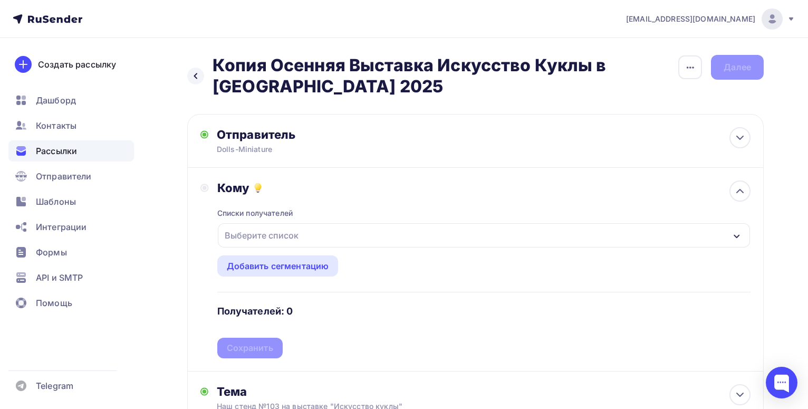
click at [275, 233] on div "Выберите список" at bounding box center [261, 235] width 82 height 19
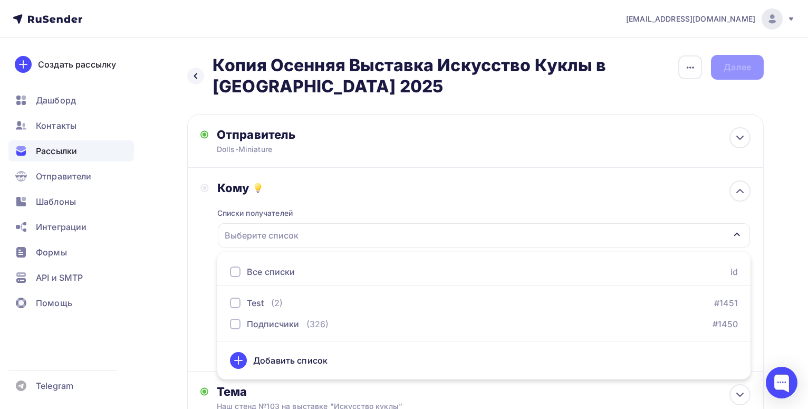
click at [271, 269] on div "Все списки" at bounding box center [271, 271] width 48 height 13
click at [740, 234] on icon "button" at bounding box center [736, 234] width 8 height 8
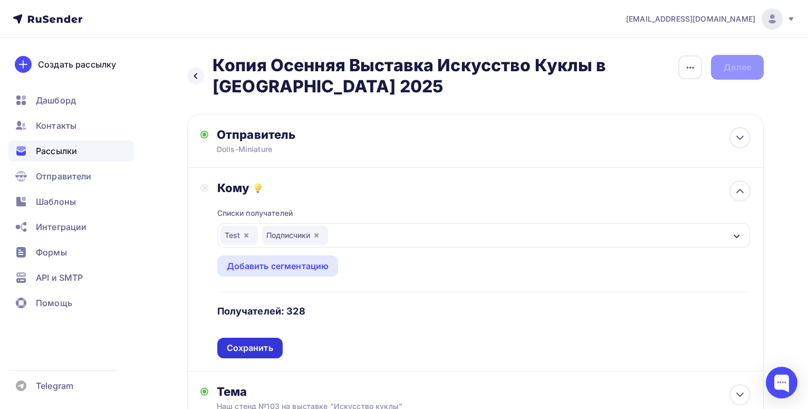
click at [247, 350] on div "Сохранить" at bounding box center [250, 348] width 46 height 12
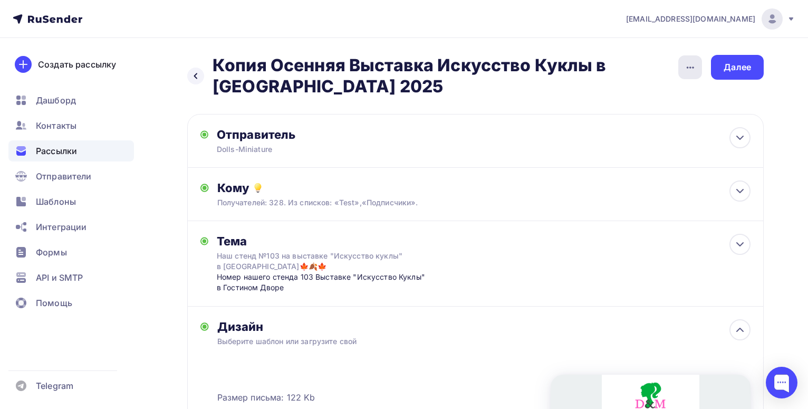
click at [701, 74] on div "button" at bounding box center [690, 67] width 24 height 24
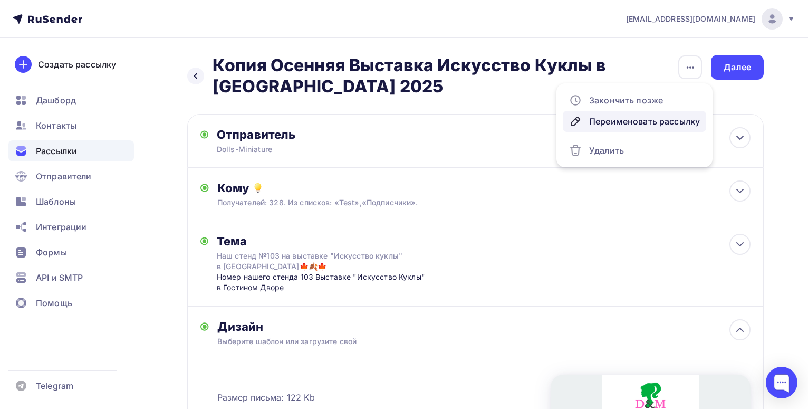
click at [657, 124] on div "Переименовать рассылку" at bounding box center [634, 121] width 131 height 13
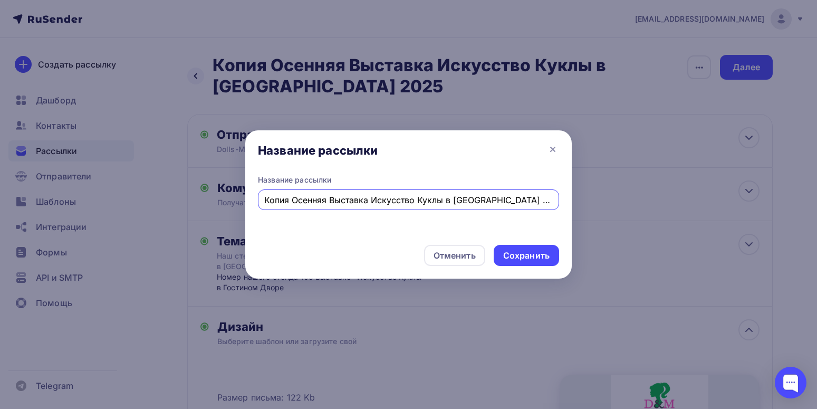
drag, startPoint x: 290, startPoint y: 200, endPoint x: 205, endPoint y: 199, distance: 85.4
click at [264, 199] on input "Копия Осенняя Выставка Искусство Куклы в [GEOGRAPHIC_DATA] 2025" at bounding box center [408, 200] width 289 height 13
type input "Осенняя Выставка Искусство Куклы в [GEOGRAPHIC_DATA] 2025"
click at [528, 250] on div "Сохранить" at bounding box center [526, 255] width 46 height 12
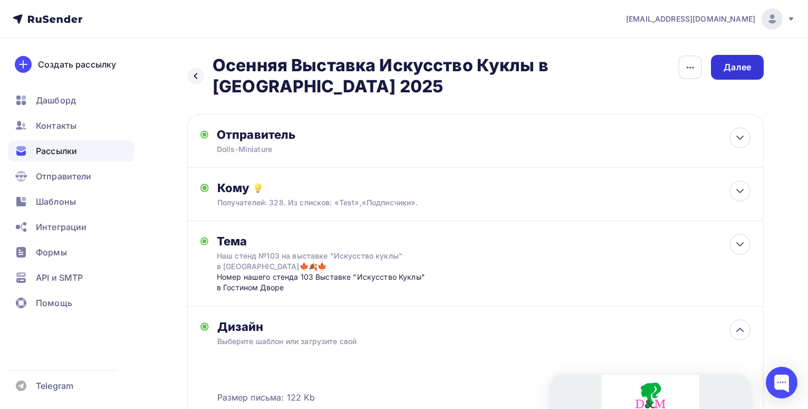
click at [753, 71] on div "Далее" at bounding box center [737, 67] width 53 height 25
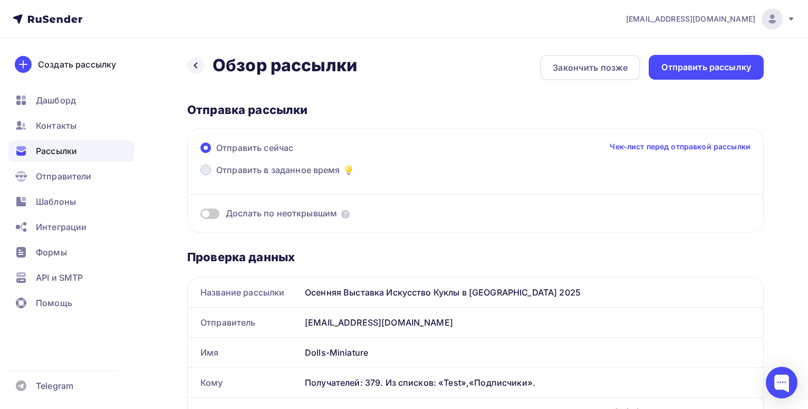
click at [323, 169] on span "Отправить в заданное время" at bounding box center [278, 169] width 124 height 13
click at [216, 176] on input "Отправить в заданное время" at bounding box center [216, 176] width 0 height 0
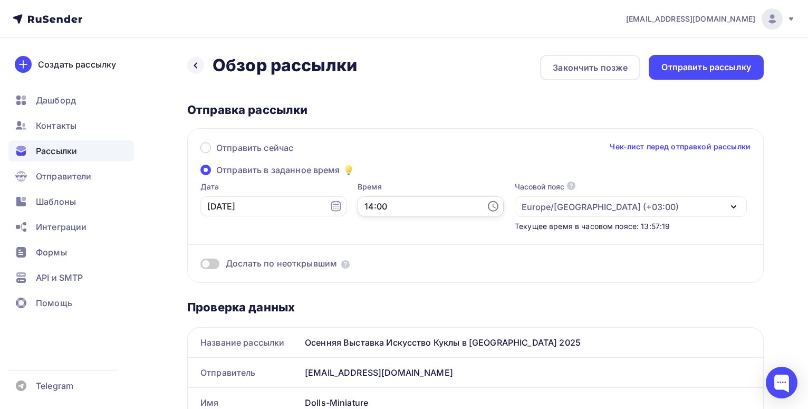
click at [399, 208] on input "14:00" at bounding box center [431, 206] width 146 height 20
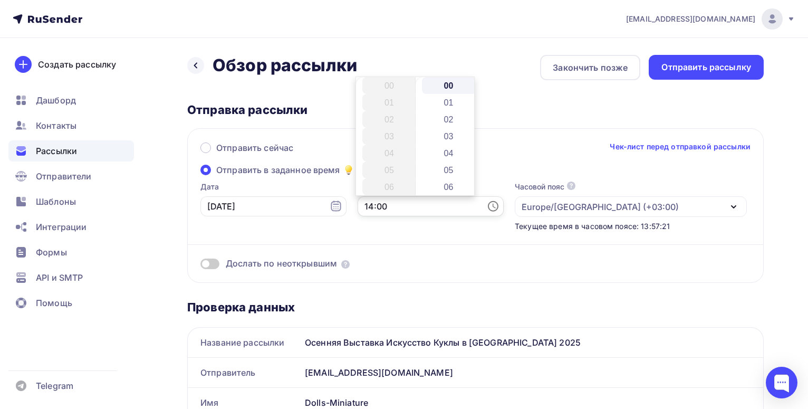
scroll to position [236, 0]
click at [393, 117] on li "16" at bounding box center [389, 119] width 55 height 17
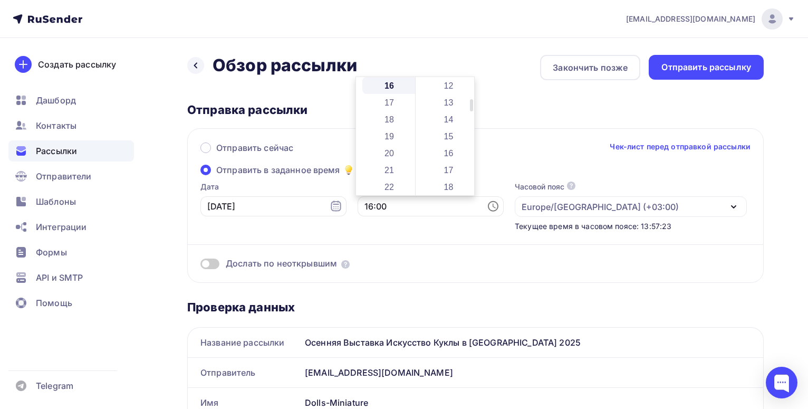
click at [445, 142] on li "15" at bounding box center [449, 136] width 55 height 17
type input "16:15"
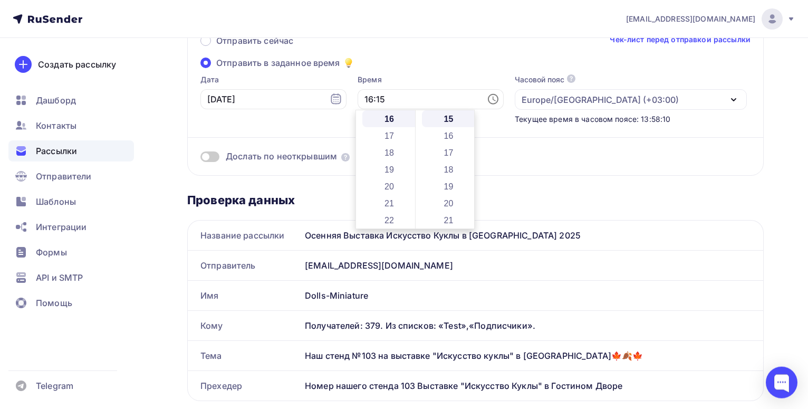
scroll to position [0, 0]
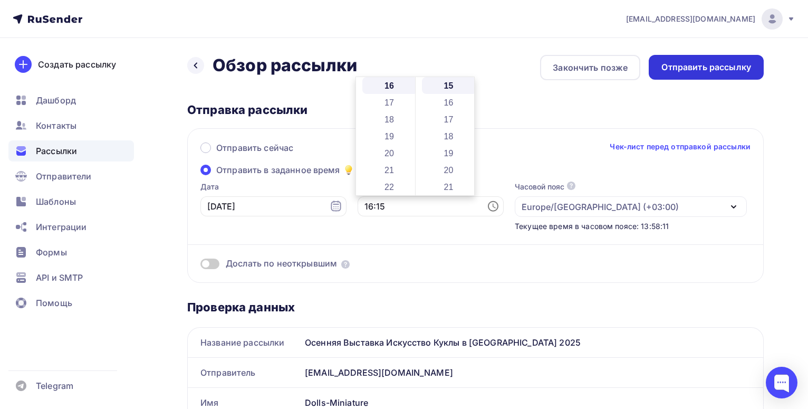
click at [715, 66] on div "Отправить рассылку" at bounding box center [706, 67] width 90 height 12
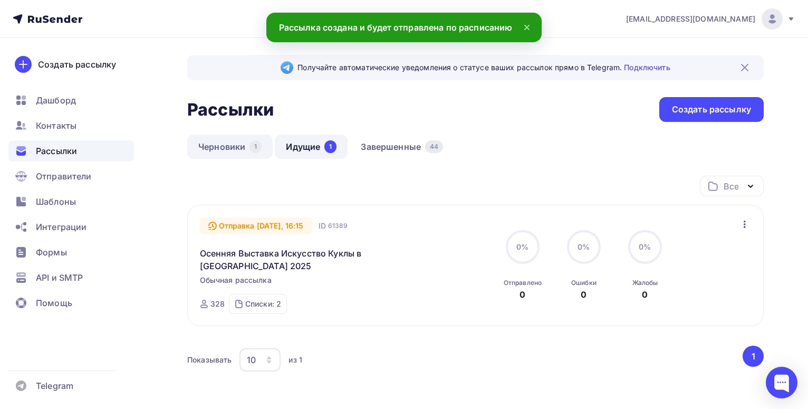
click at [239, 147] on link "Черновики 1" at bounding box center [229, 146] width 85 height 24
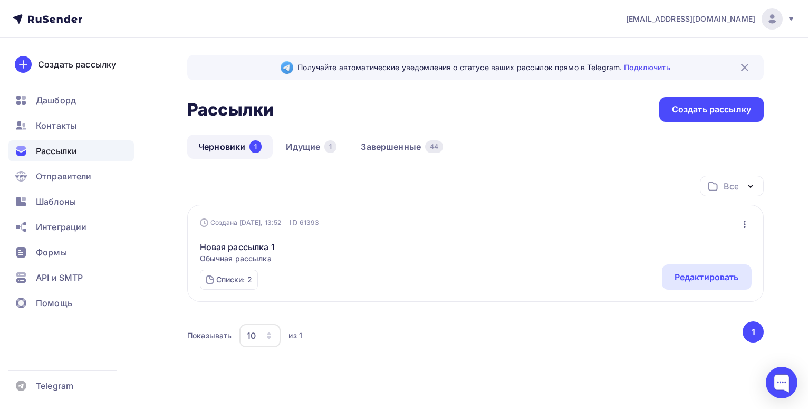
click at [742, 227] on icon "button" at bounding box center [744, 224] width 13 height 13
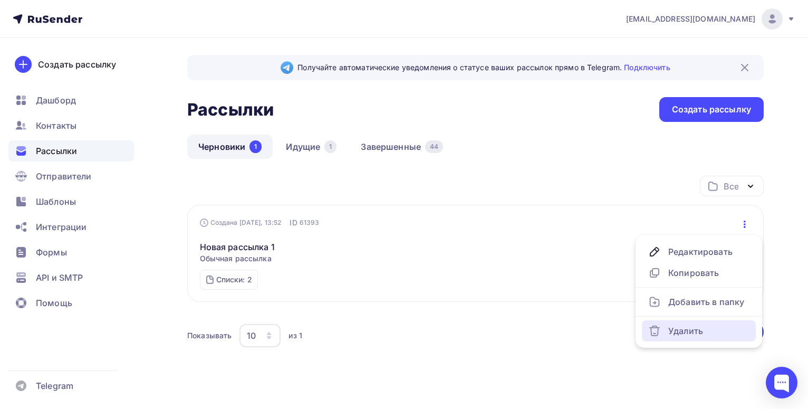
click at [687, 330] on div "Удалить" at bounding box center [698, 330] width 101 height 13
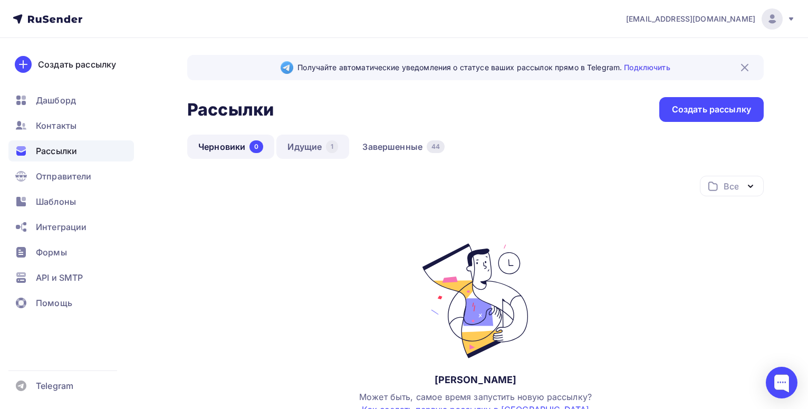
click at [335, 145] on div "1" at bounding box center [332, 146] width 12 height 13
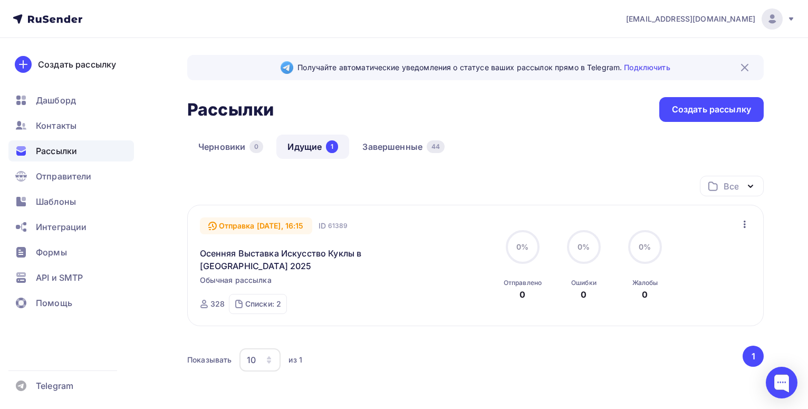
scroll to position [70, 0]
